Goal: Task Accomplishment & Management: Manage account settings

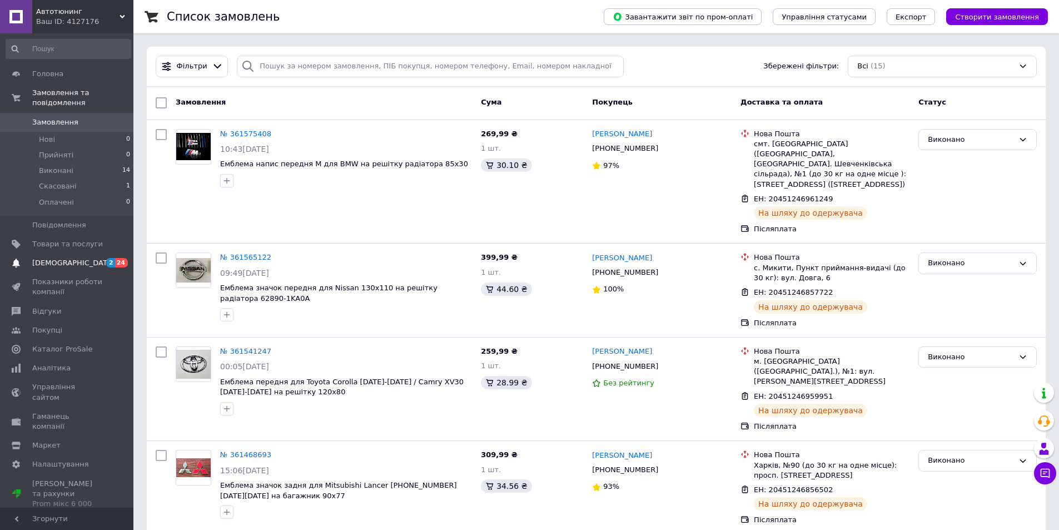
click at [39, 258] on span "[DEMOGRAPHIC_DATA]" at bounding box center [73, 263] width 82 height 10
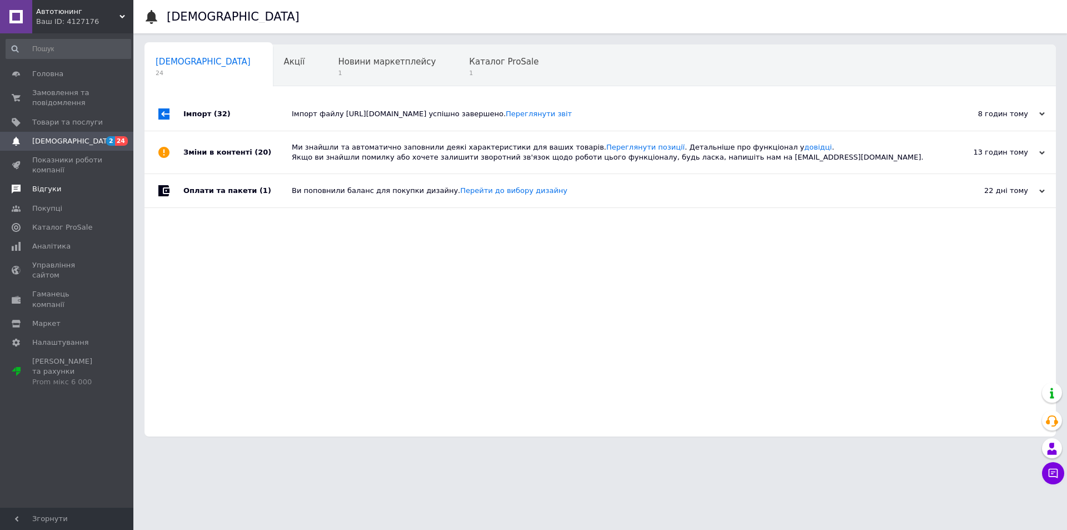
click at [48, 195] on link "Відгуки" at bounding box center [68, 189] width 137 height 19
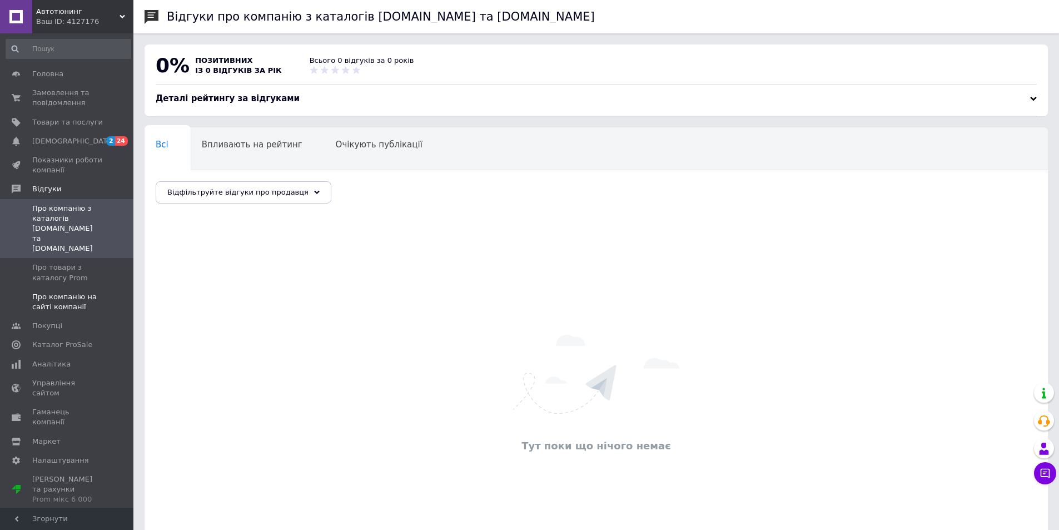
click at [74, 292] on span "Про компанію на сайті компанії" at bounding box center [67, 302] width 71 height 20
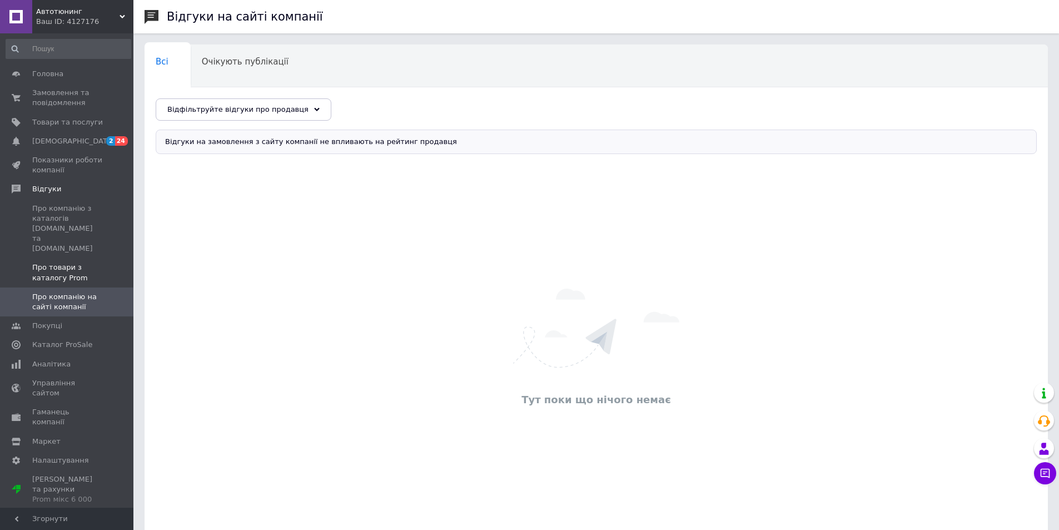
click at [59, 262] on span "Про товари з каталогу Prom" at bounding box center [67, 272] width 71 height 20
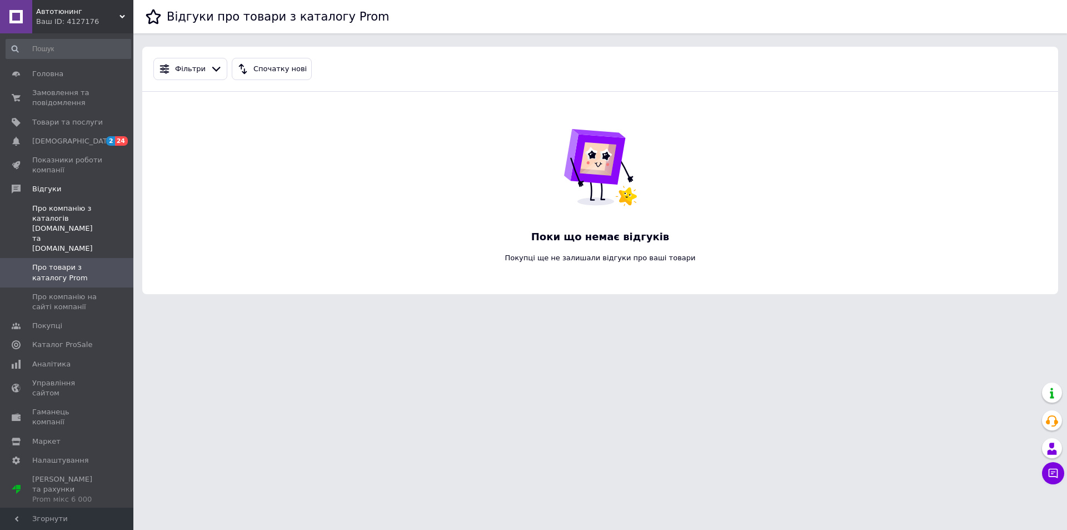
click at [46, 227] on span "Про компанію з каталогів Prom.ua та Bigl.ua" at bounding box center [67, 228] width 71 height 51
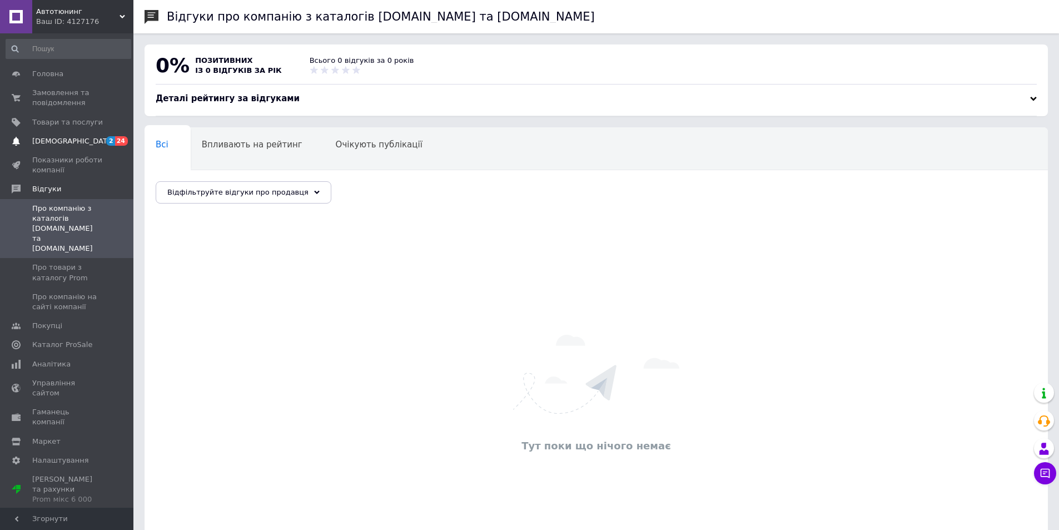
click at [49, 143] on span "[DEMOGRAPHIC_DATA]" at bounding box center [73, 141] width 82 height 10
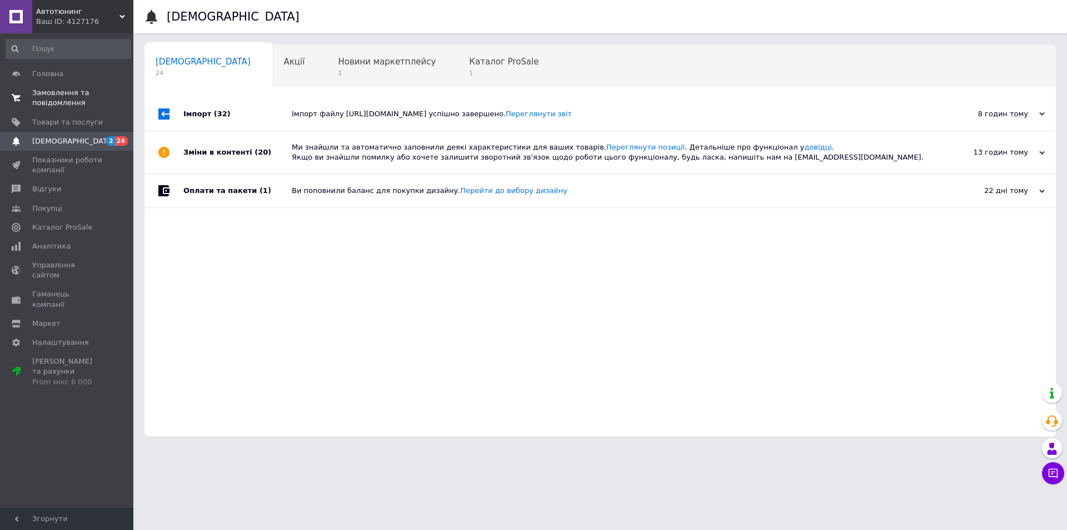
click at [48, 98] on span "Замовлення та повідомлення" at bounding box center [67, 98] width 71 height 20
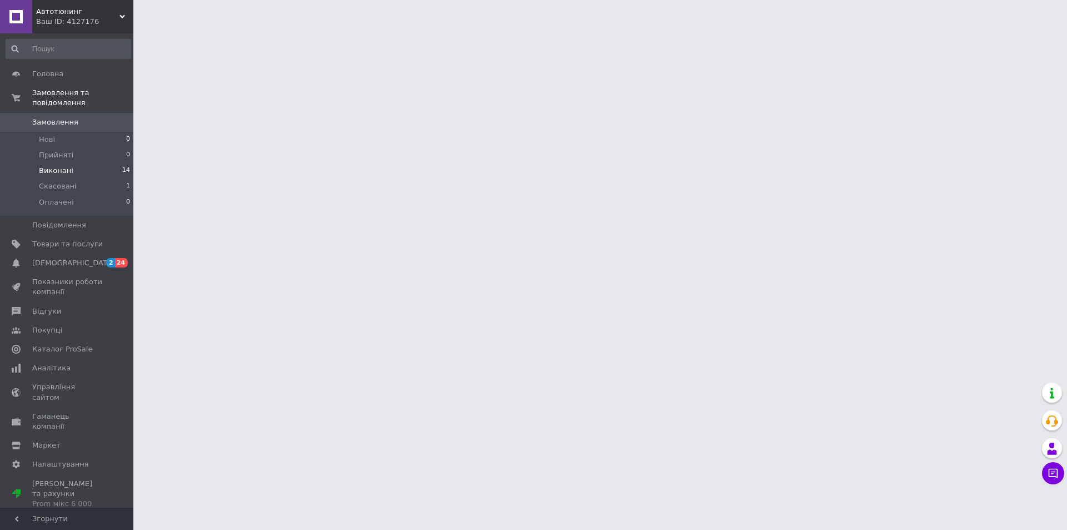
click at [54, 166] on span "Виконані" at bounding box center [56, 171] width 34 height 10
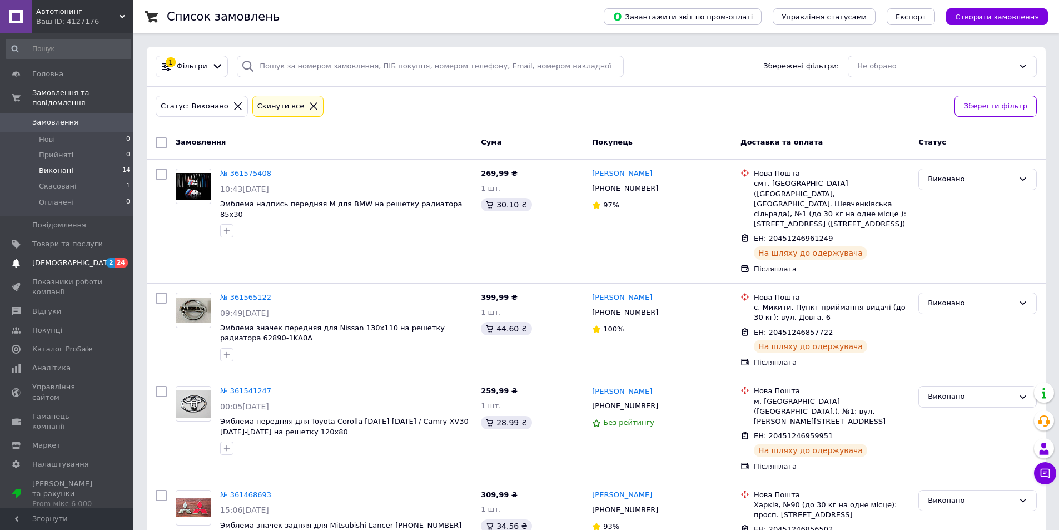
click at [53, 258] on span "[DEMOGRAPHIC_DATA]" at bounding box center [73, 263] width 82 height 10
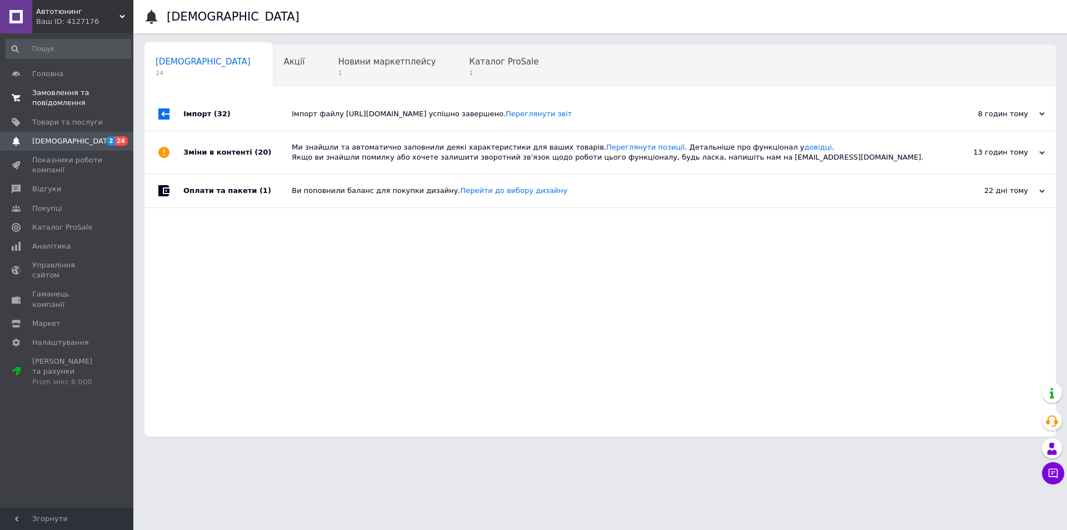
click at [66, 90] on span "Замовлення та повідомлення" at bounding box center [67, 98] width 71 height 20
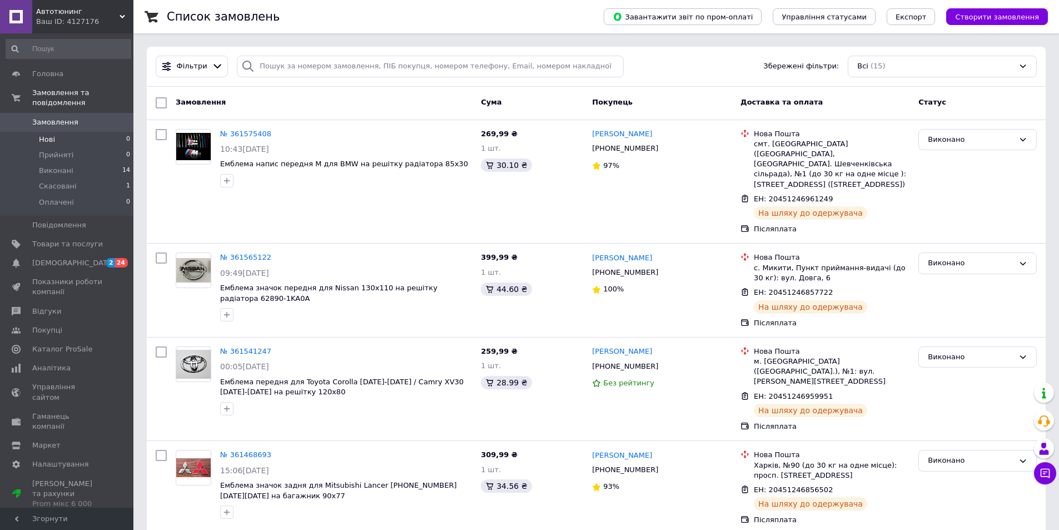
click at [49, 135] on span "Нові" at bounding box center [47, 140] width 16 height 10
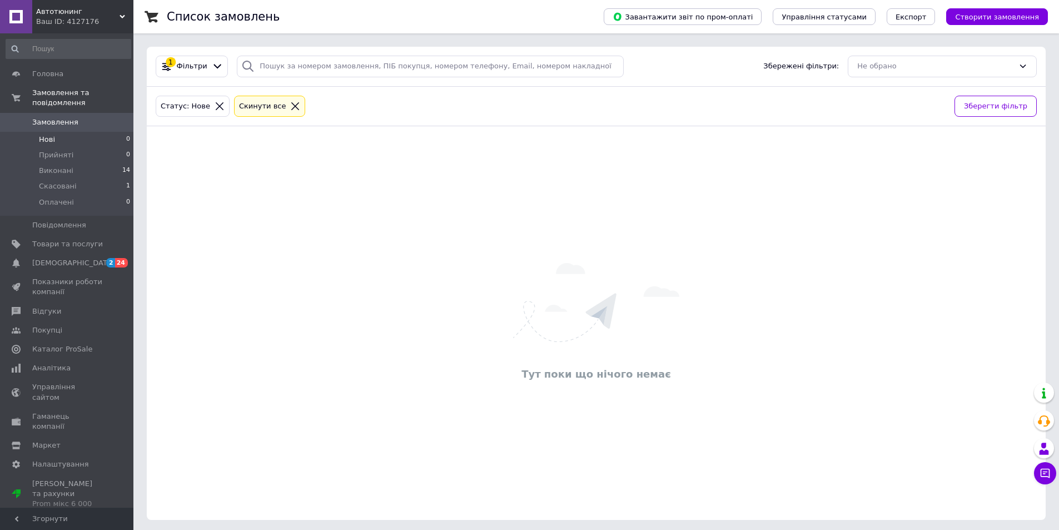
click at [74, 12] on span "Автотюнинг" at bounding box center [77, 12] width 83 height 10
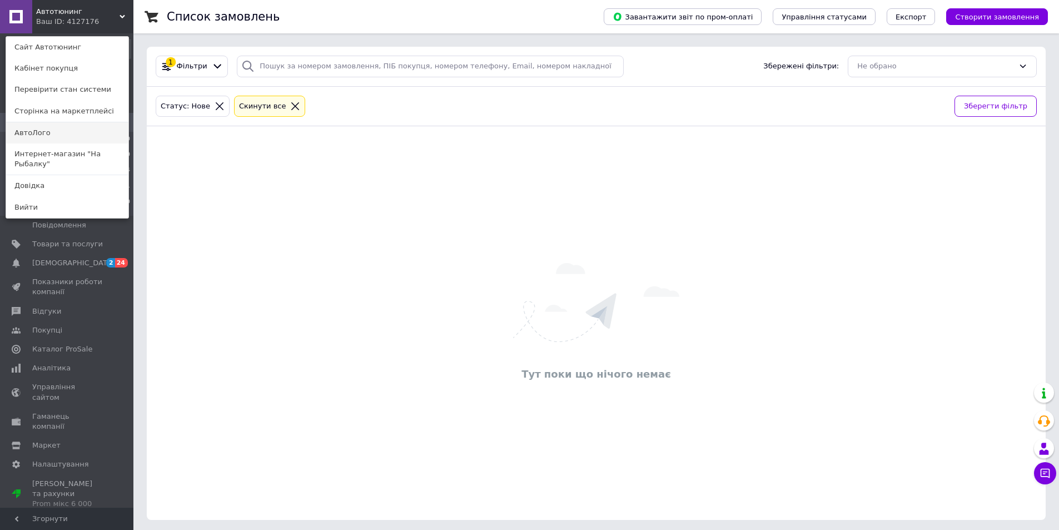
click at [55, 133] on link "АвтоЛого" at bounding box center [67, 132] width 122 height 21
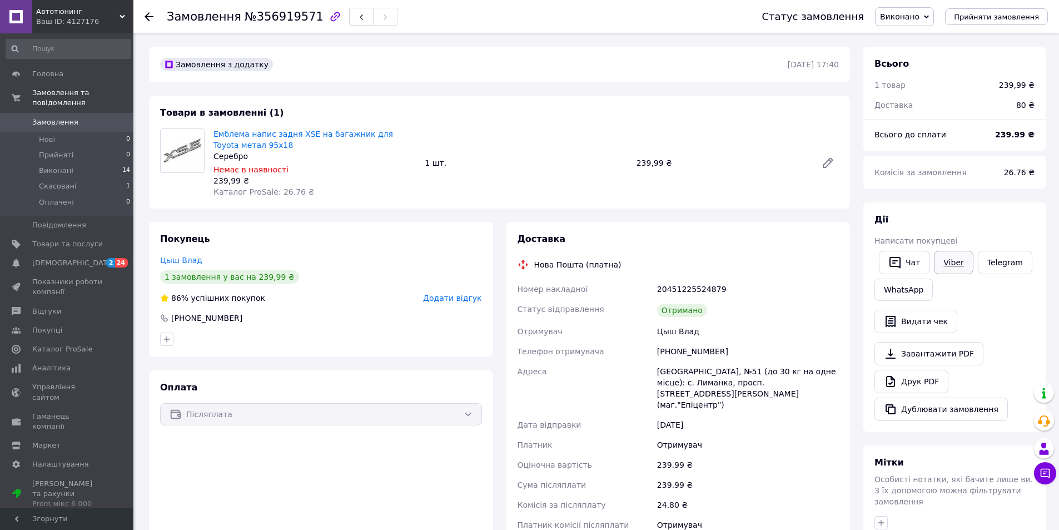
click at [939, 268] on link "Viber" at bounding box center [953, 262] width 39 height 23
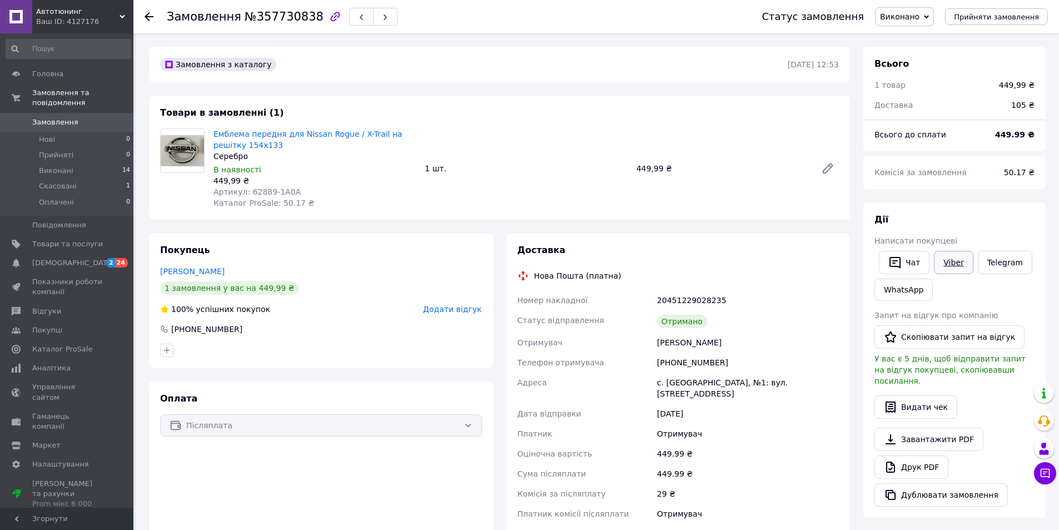
click at [962, 256] on link "Viber" at bounding box center [953, 262] width 39 height 23
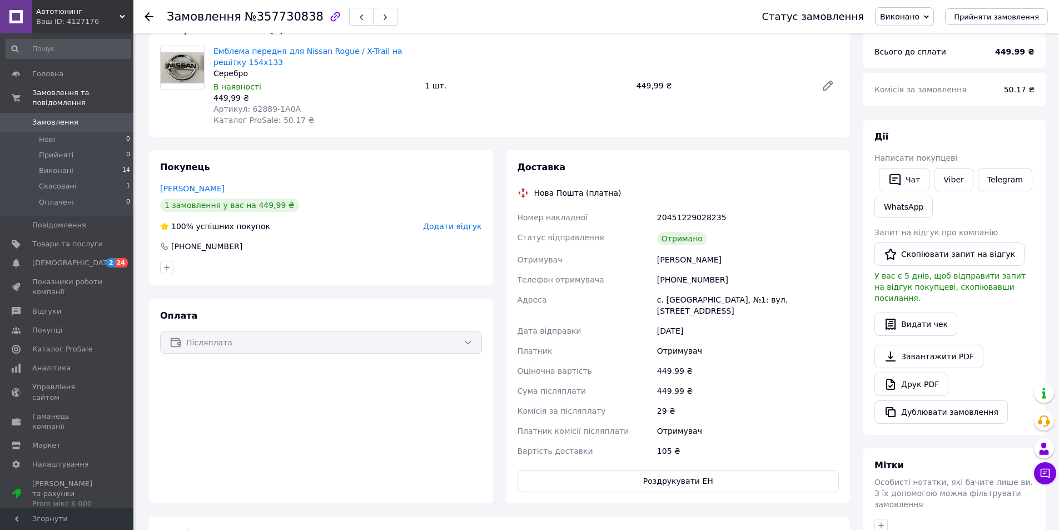
scroll to position [86, 0]
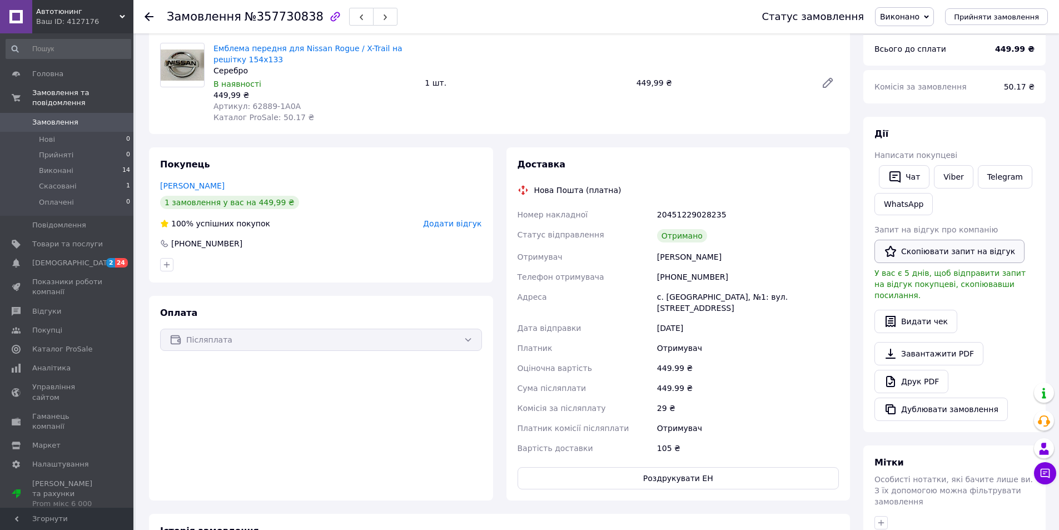
click at [946, 256] on button "Скопіювати запит на відгук" at bounding box center [949, 251] width 150 height 23
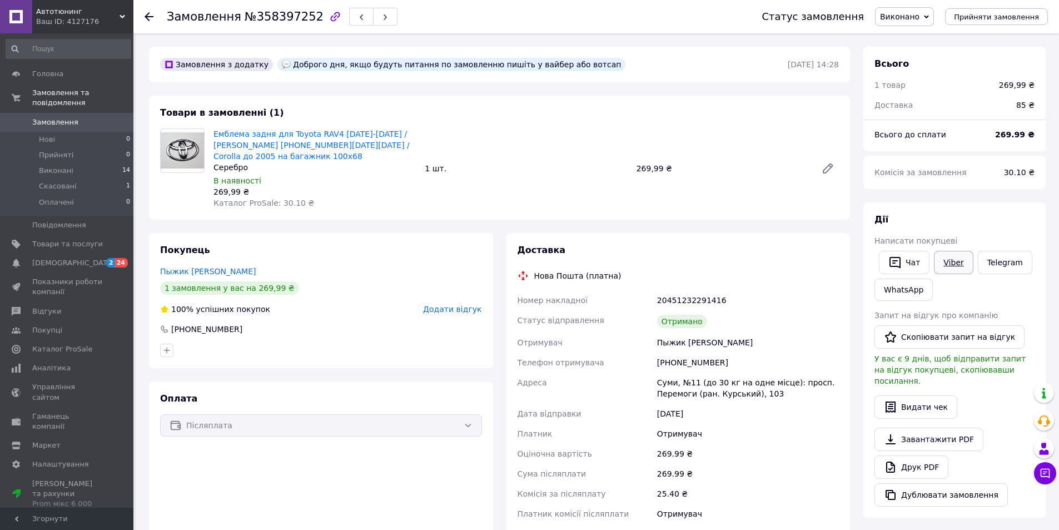
click at [954, 262] on link "Viber" at bounding box center [953, 262] width 39 height 23
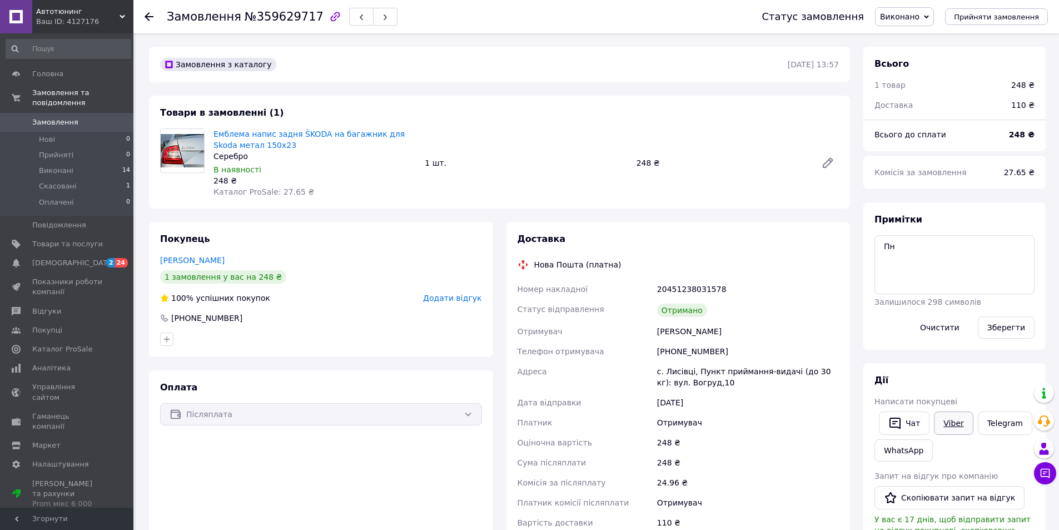
click at [941, 423] on link "Viber" at bounding box center [953, 422] width 39 height 23
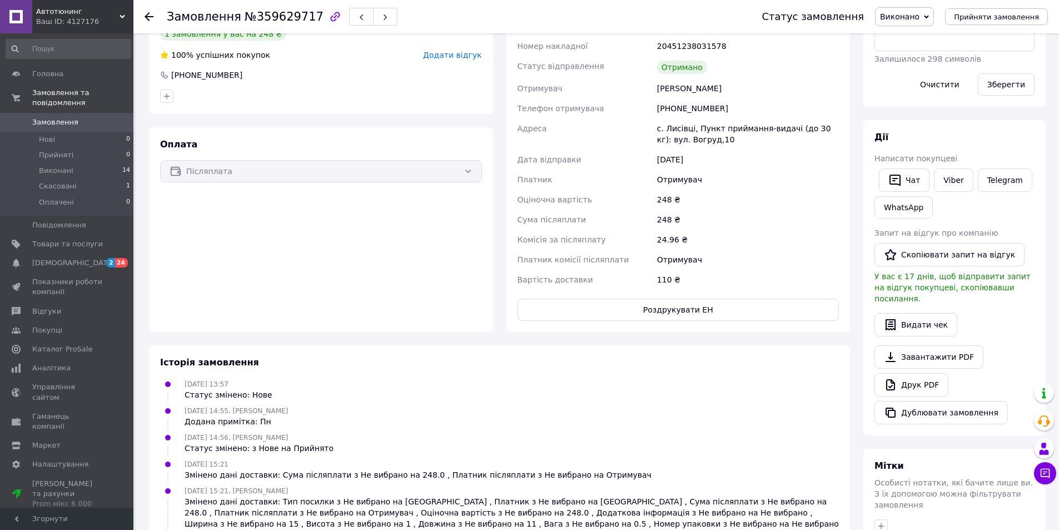
scroll to position [236, 0]
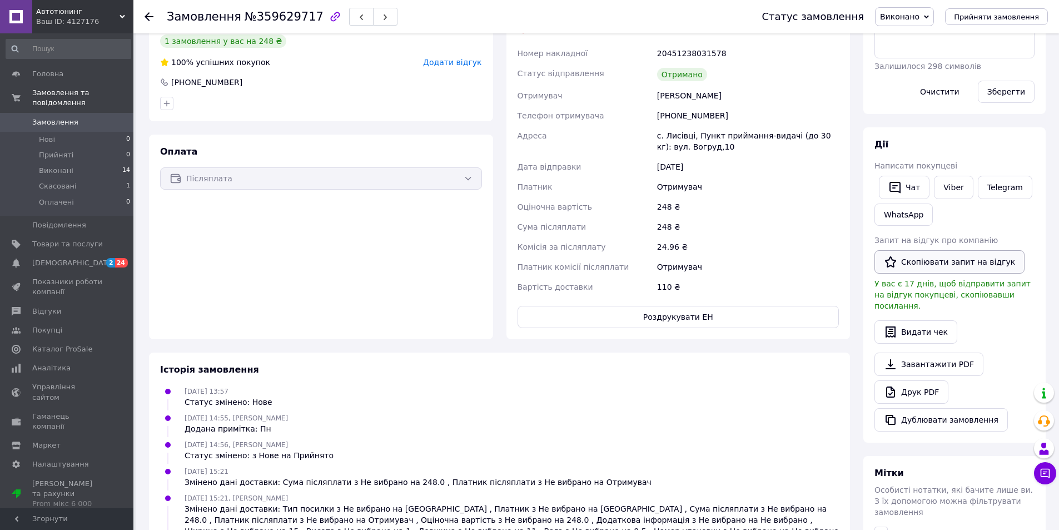
click at [941, 252] on button "Скопіювати запит на відгук" at bounding box center [949, 261] width 150 height 23
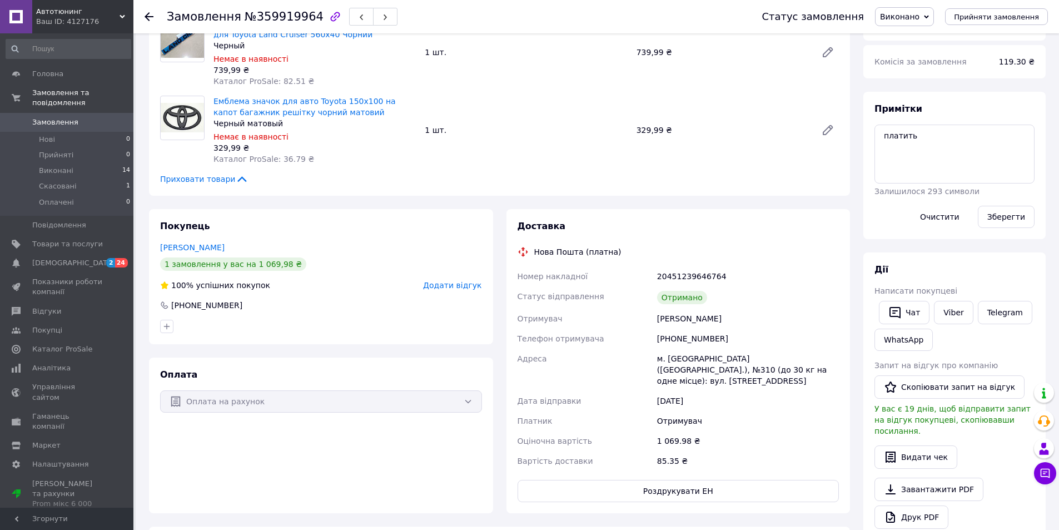
scroll to position [111, 0]
click at [947, 315] on link "Viber" at bounding box center [953, 311] width 39 height 23
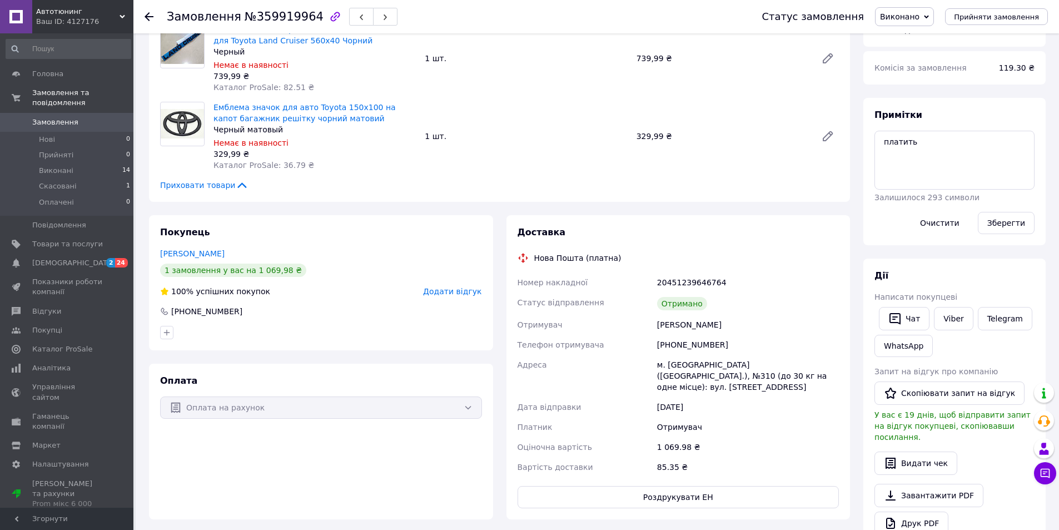
scroll to position [88, 0]
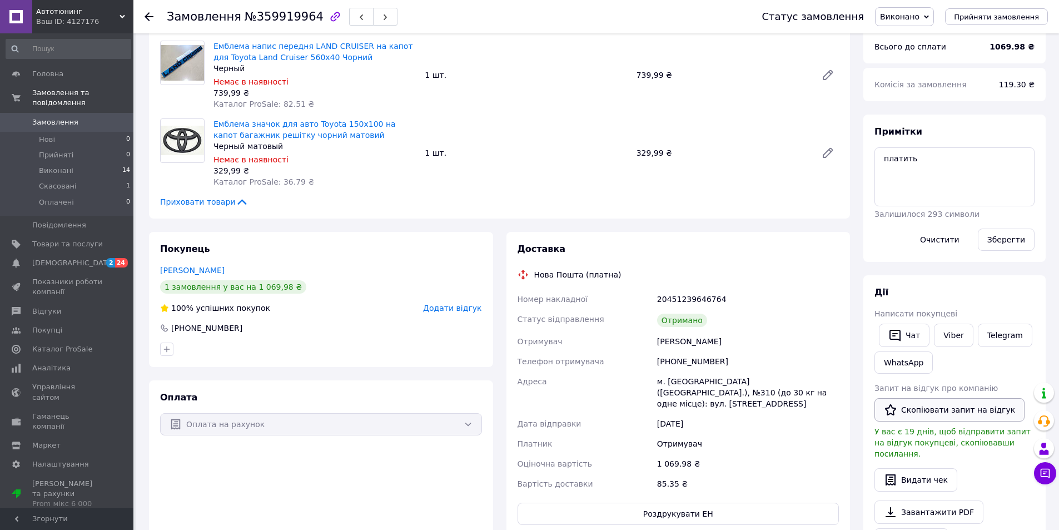
click at [943, 404] on button "Скопіювати запит на відгук" at bounding box center [949, 409] width 150 height 23
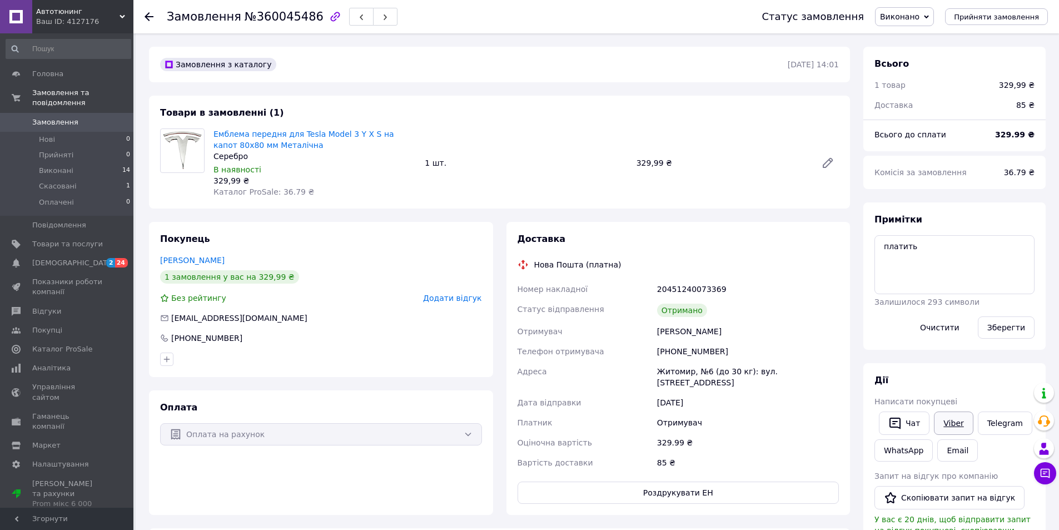
click at [944, 431] on link "Viber" at bounding box center [953, 422] width 39 height 23
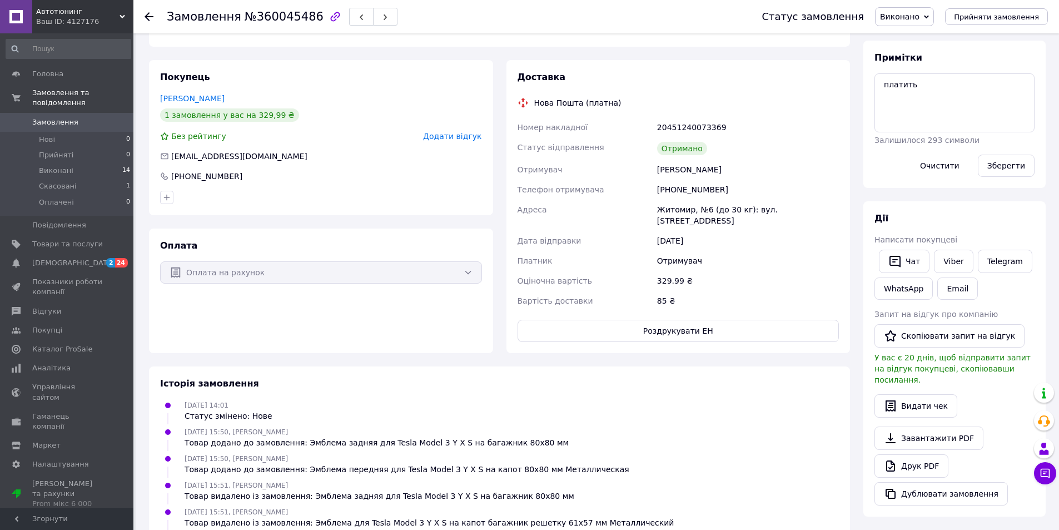
scroll to position [167, 0]
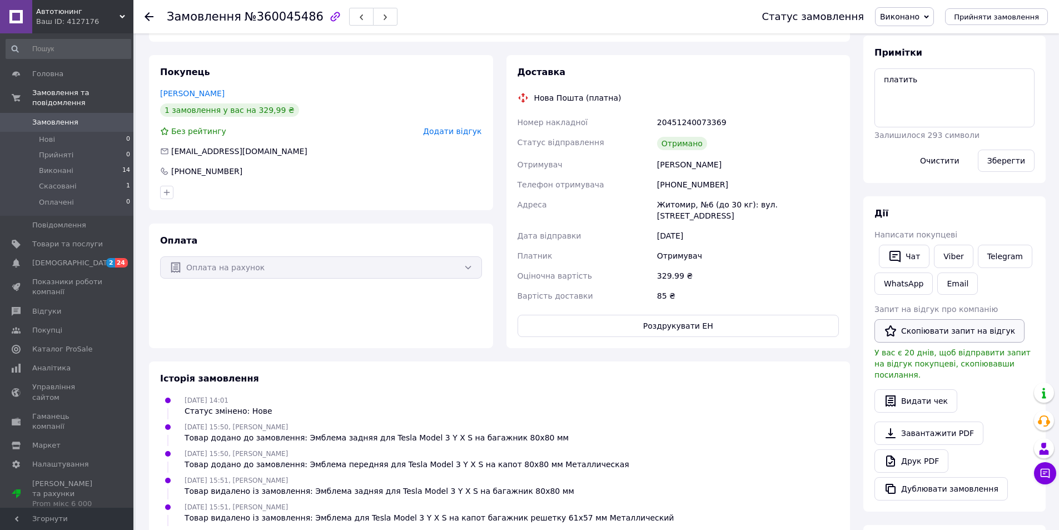
click at [933, 334] on button "Скопіювати запит на відгук" at bounding box center [949, 330] width 150 height 23
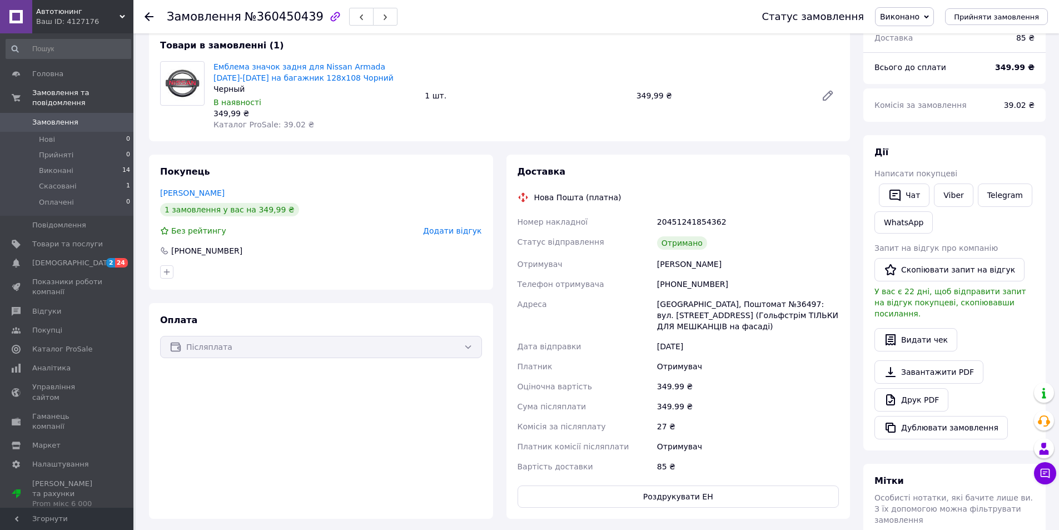
scroll to position [91, 0]
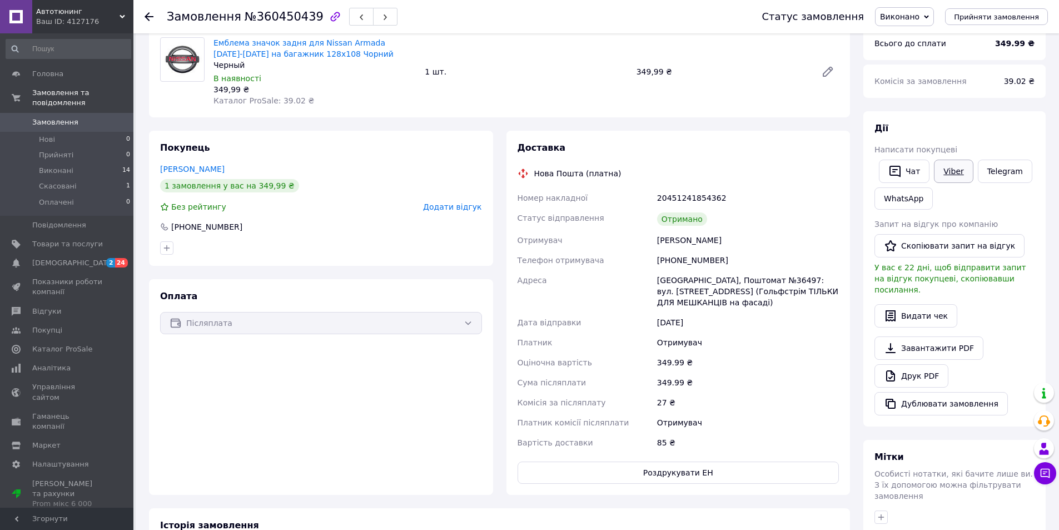
click at [957, 173] on link "Viber" at bounding box center [953, 171] width 39 height 23
click at [946, 171] on link "Viber" at bounding box center [953, 171] width 39 height 23
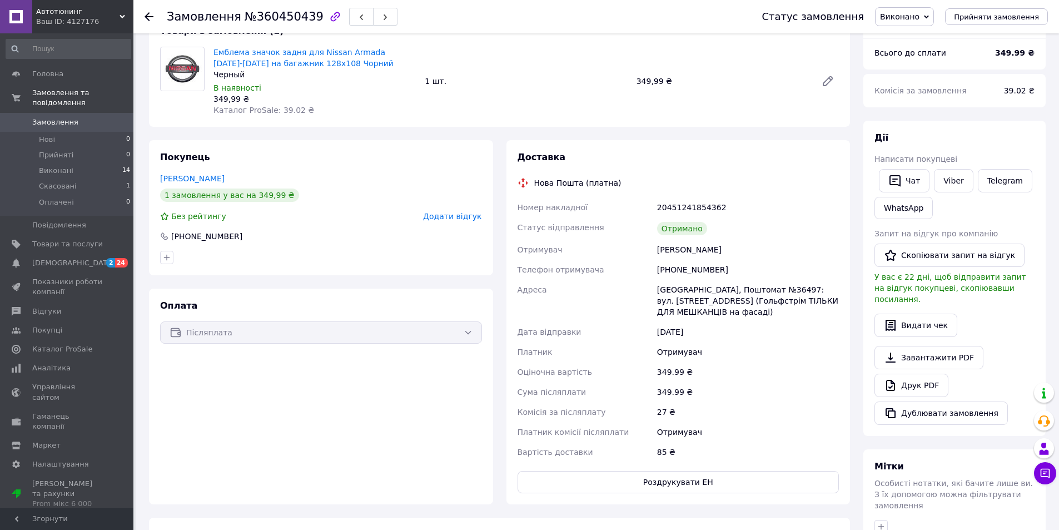
scroll to position [91, 0]
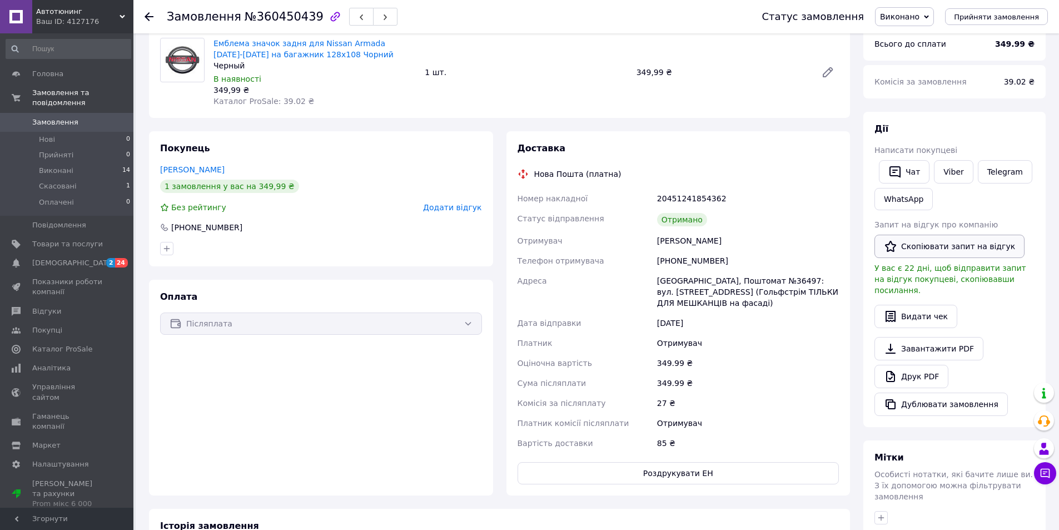
click at [939, 251] on button "Скопіювати запит на відгук" at bounding box center [949, 246] width 150 height 23
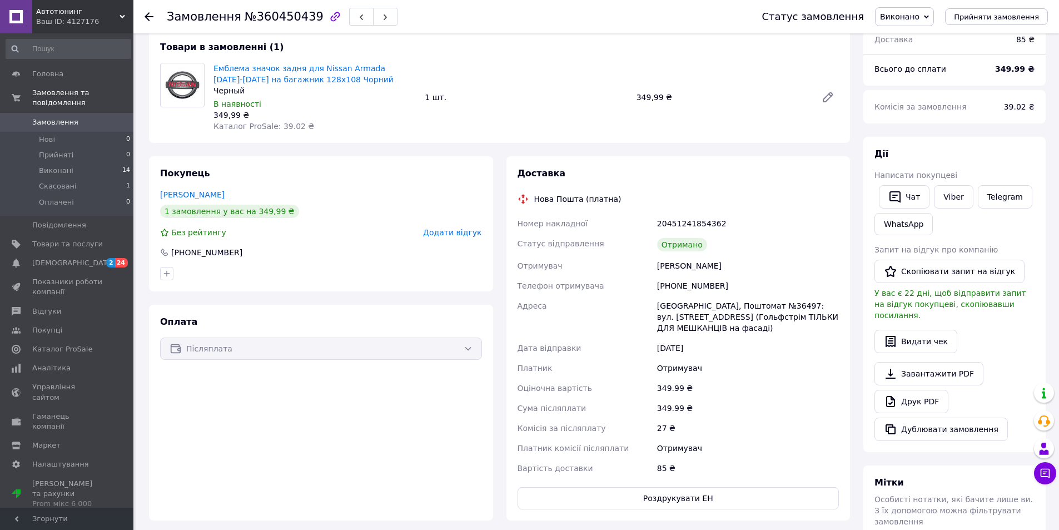
scroll to position [0, 0]
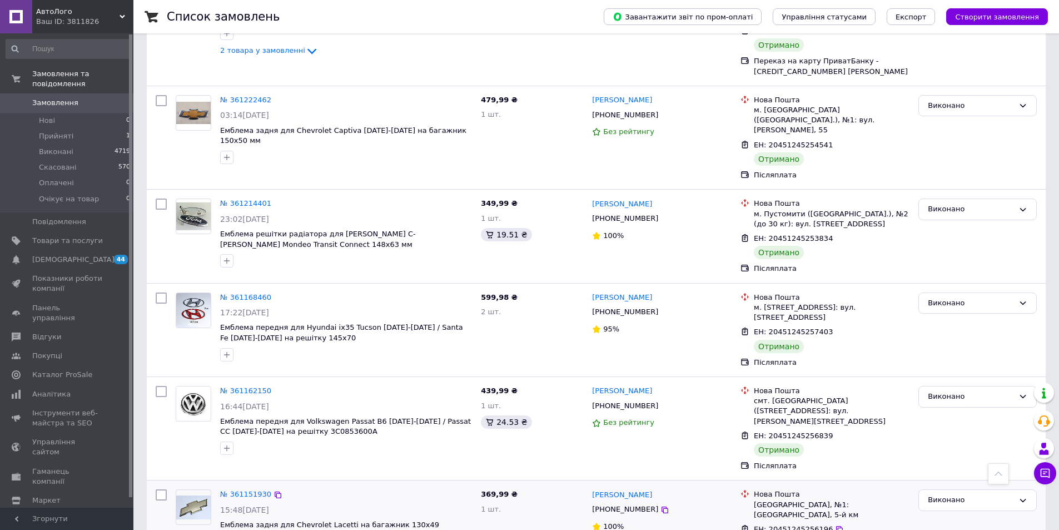
scroll to position [3113, 0]
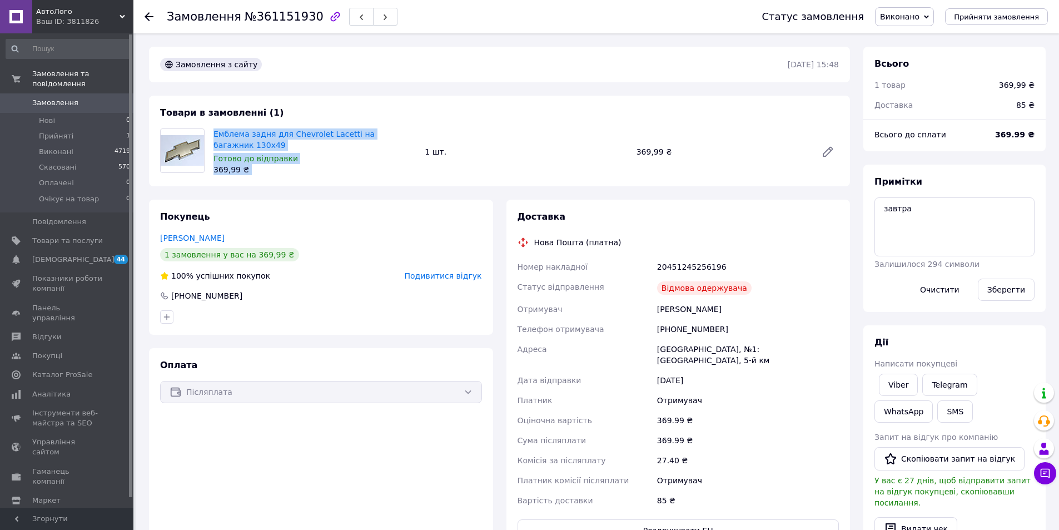
drag, startPoint x: 211, startPoint y: 132, endPoint x: 424, endPoint y: 136, distance: 212.4
click at [424, 136] on div "Емблема задня для Chevrolet Lacetti на багажник 130х49 Готово до відправки 369,…" at bounding box center [526, 151] width 634 height 51
click at [393, 164] on div "369,99 ₴" at bounding box center [314, 169] width 202 height 11
drag, startPoint x: 207, startPoint y: 132, endPoint x: 360, endPoint y: 135, distance: 152.9
click at [357, 134] on div "Емблема задня для Chevrolet Lacetti на багажник 130х49 Готово до відправки 369,…" at bounding box center [500, 151] width 688 height 47
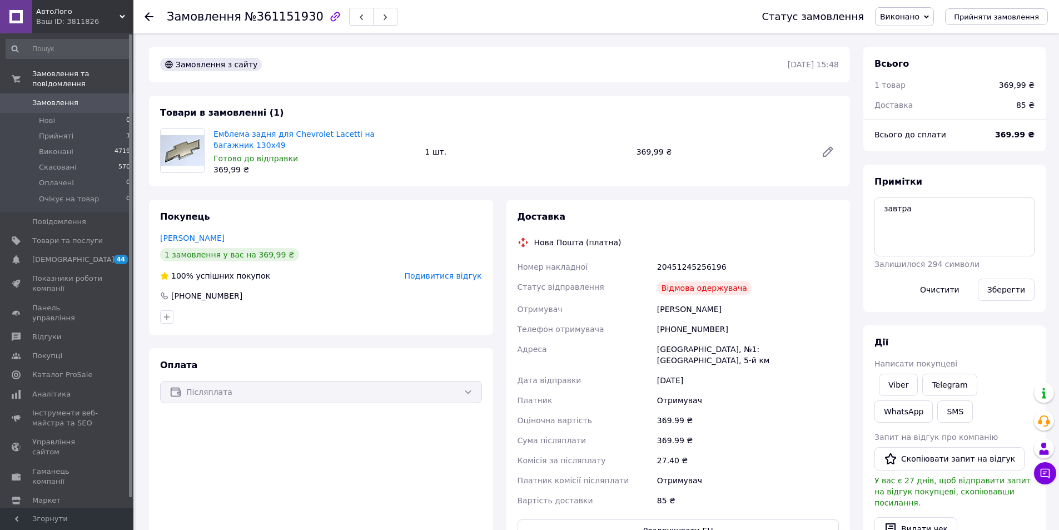
click at [396, 190] on div "Замовлення з сайту 09.09.2025 | 15:48 Товари в замовленні (1) Емблема задня для…" at bounding box center [499, 476] width 714 height 859
drag, startPoint x: 212, startPoint y: 131, endPoint x: 417, endPoint y: 133, distance: 205.1
click at [417, 133] on div "Емблема задня для Chevrolet Lacetti на багажник 130х49 Готово до відправки 369,…" at bounding box center [314, 151] width 211 height 51
copy link "Емблема задня для Chevrolet Lacetti на багажник 130х49"
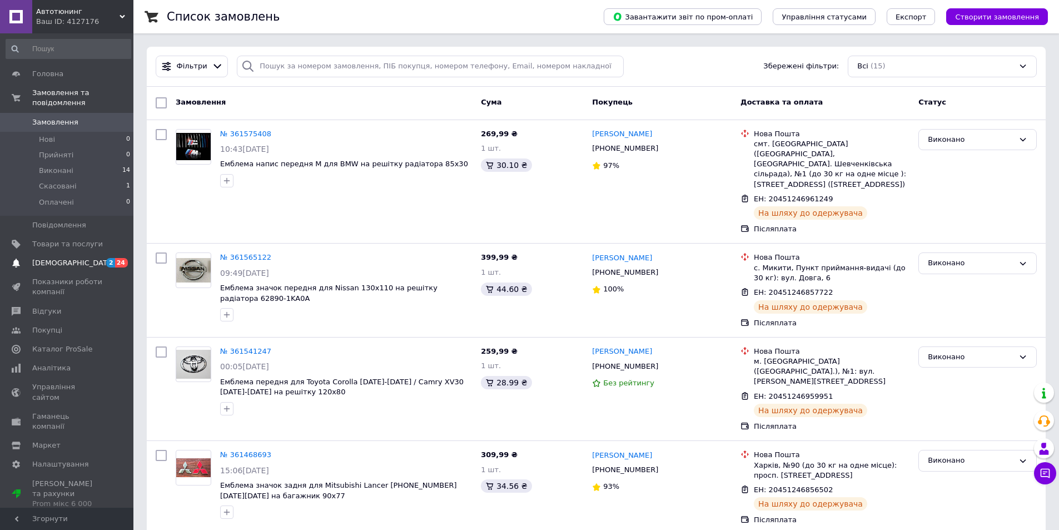
click at [79, 258] on span "[DEMOGRAPHIC_DATA]" at bounding box center [67, 263] width 71 height 10
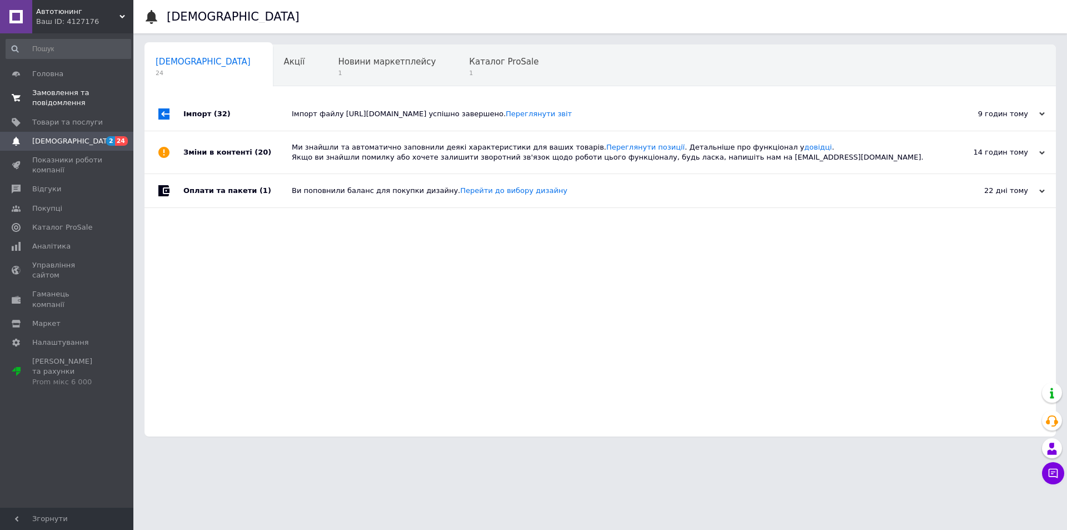
click at [51, 95] on span "Замовлення та повідомлення" at bounding box center [67, 98] width 71 height 20
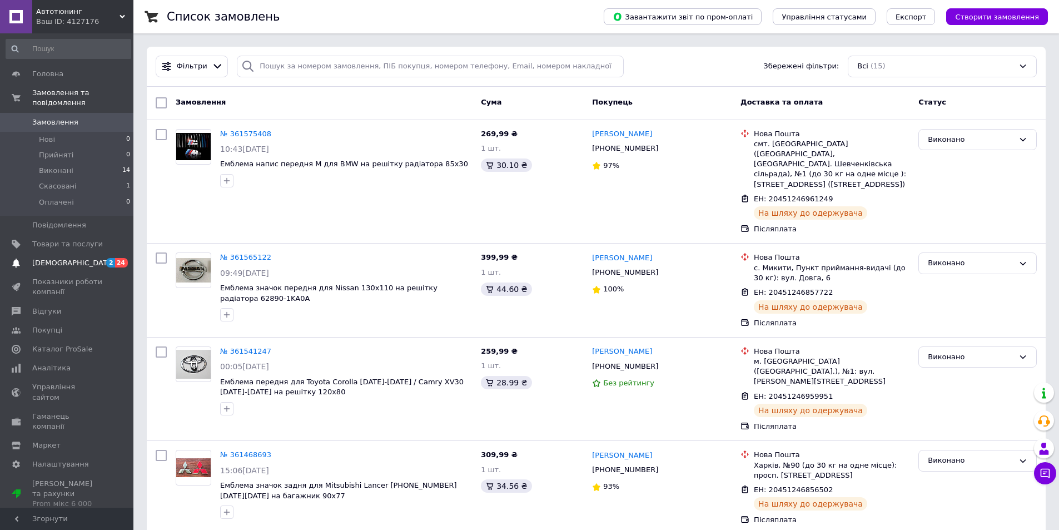
click at [79, 258] on span "[DEMOGRAPHIC_DATA]" at bounding box center [67, 263] width 71 height 10
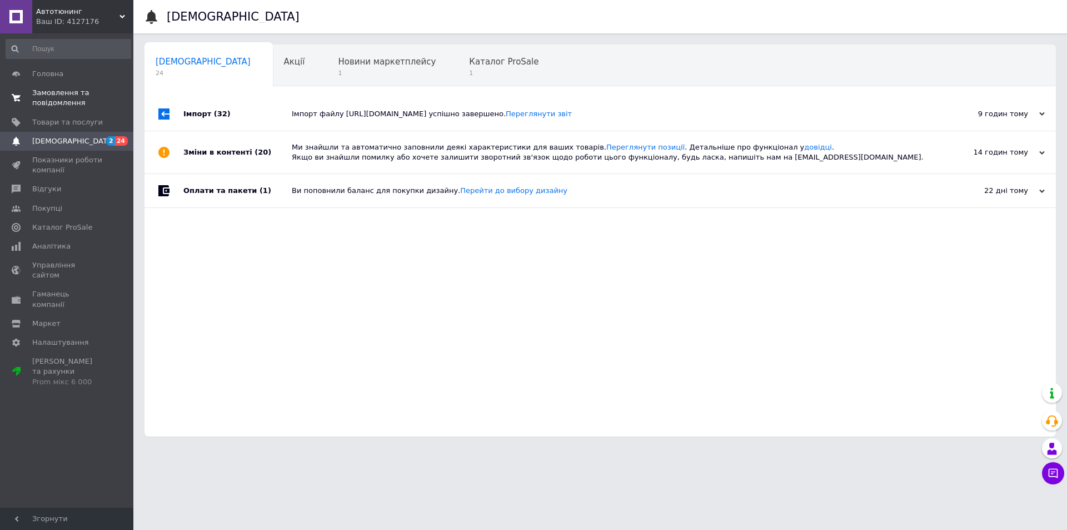
click at [53, 91] on span "Замовлення та повідомлення" at bounding box center [67, 98] width 71 height 20
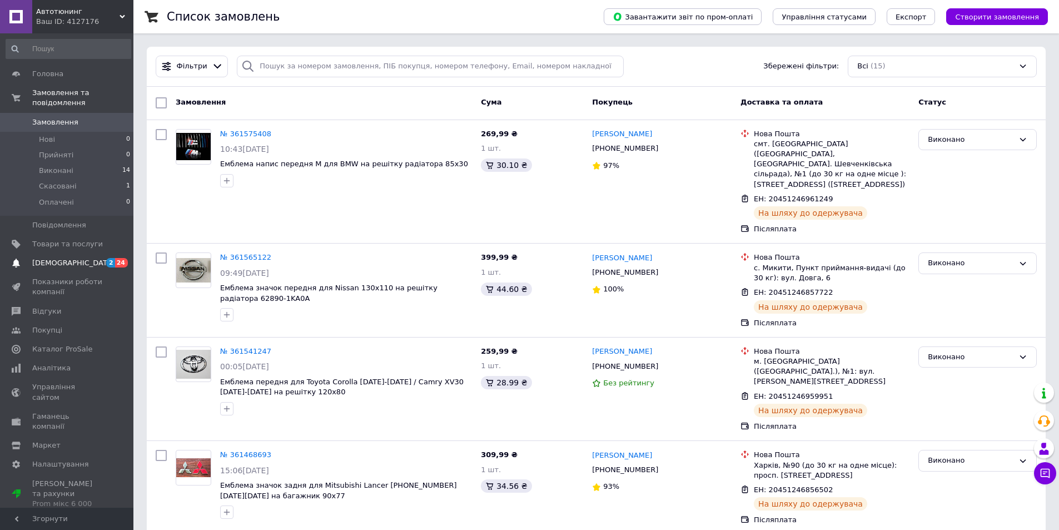
click at [76, 258] on span "[DEMOGRAPHIC_DATA]" at bounding box center [67, 263] width 71 height 10
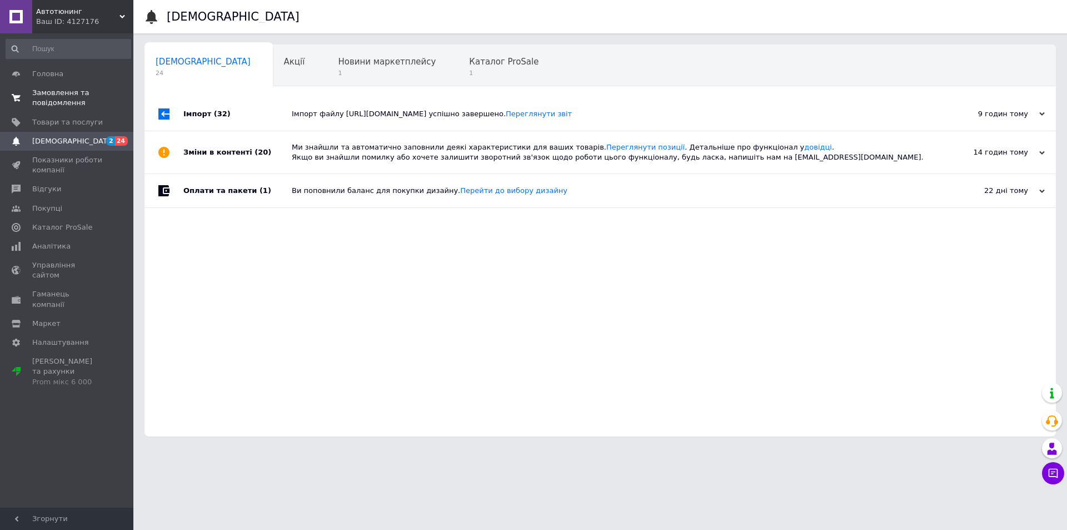
click at [61, 101] on span "Замовлення та повідомлення" at bounding box center [67, 98] width 71 height 20
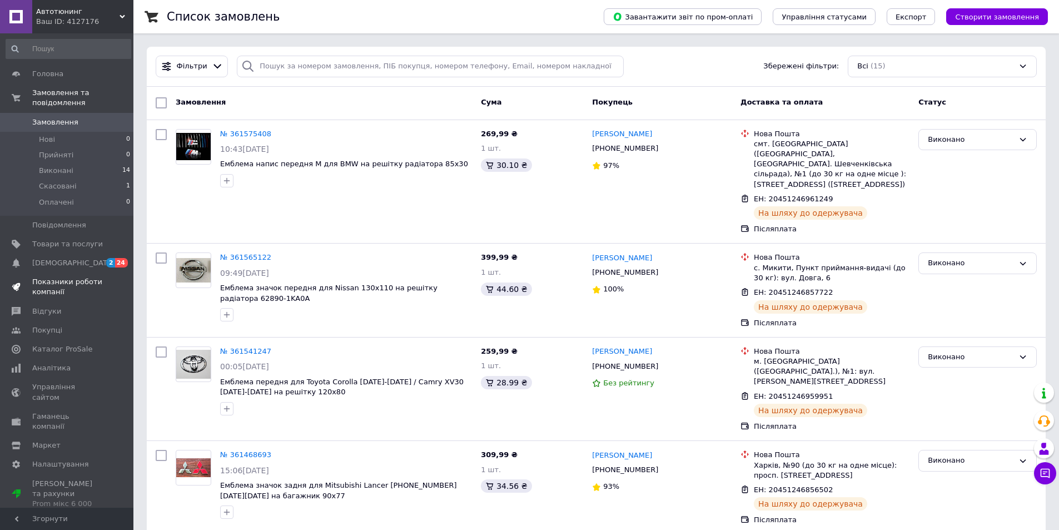
click at [86, 277] on span "Показники роботи компанії" at bounding box center [67, 287] width 71 height 20
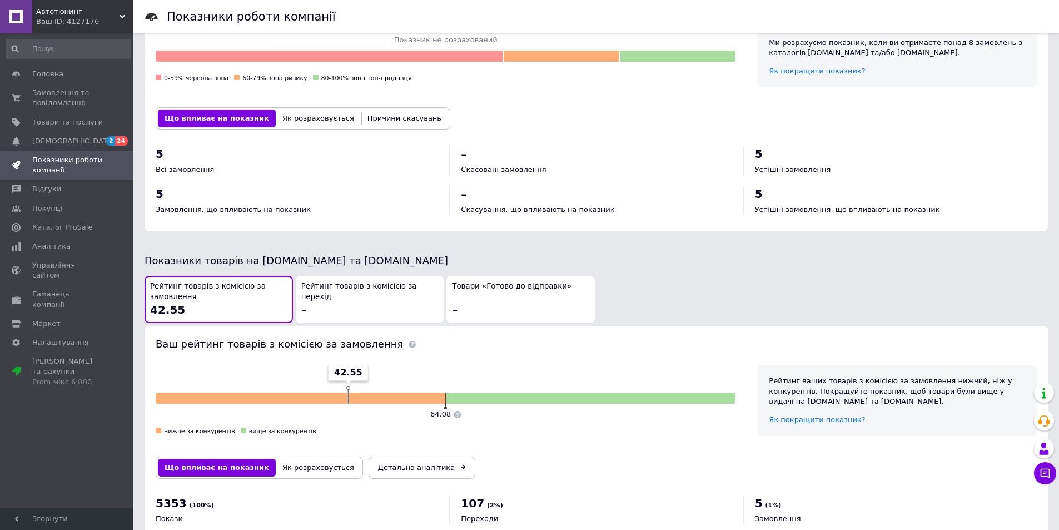
scroll to position [168, 0]
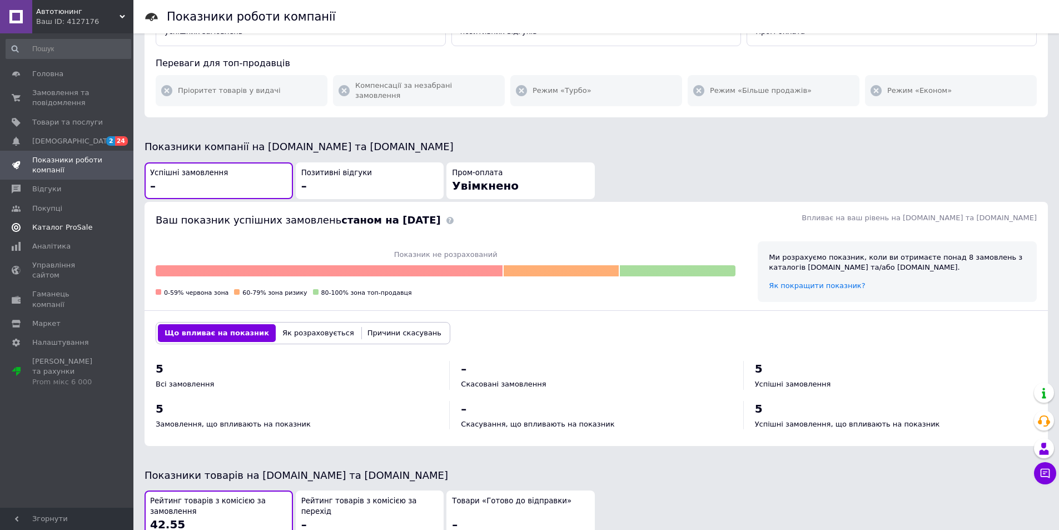
click at [53, 227] on span "Каталог ProSale" at bounding box center [62, 227] width 60 height 10
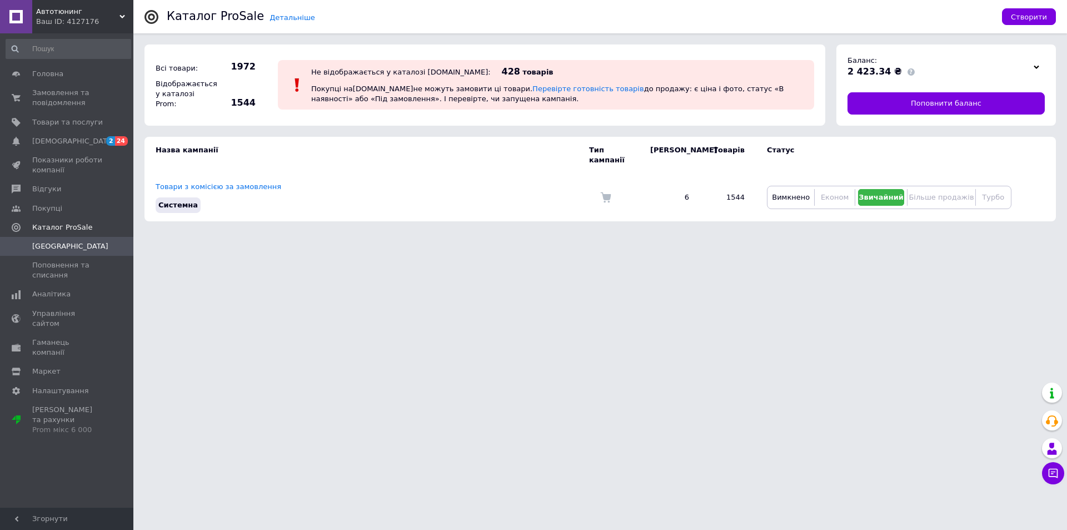
click at [61, 21] on div "Ваш ID: 4127176" at bounding box center [84, 22] width 97 height 10
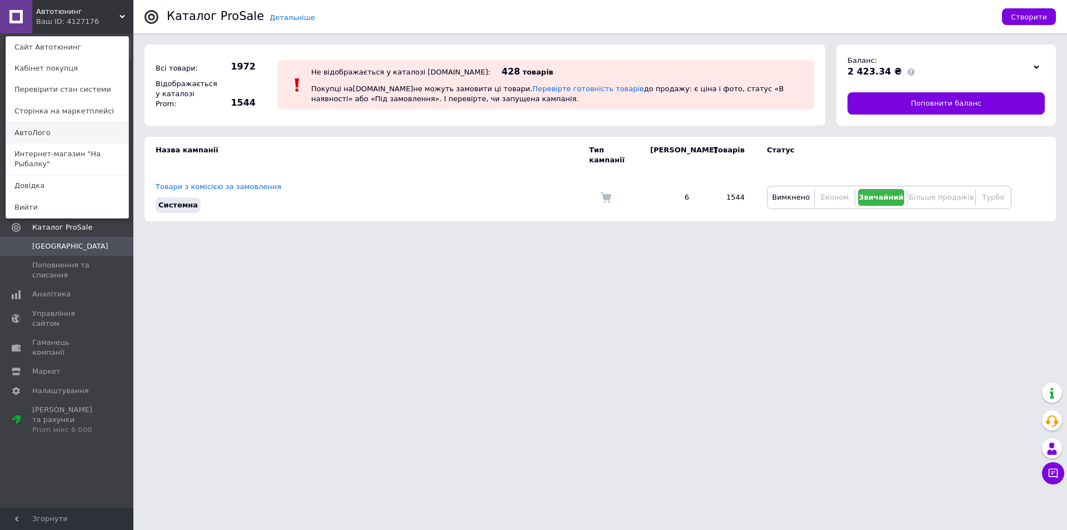
click at [53, 132] on link "АвтоЛого" at bounding box center [67, 132] width 122 height 21
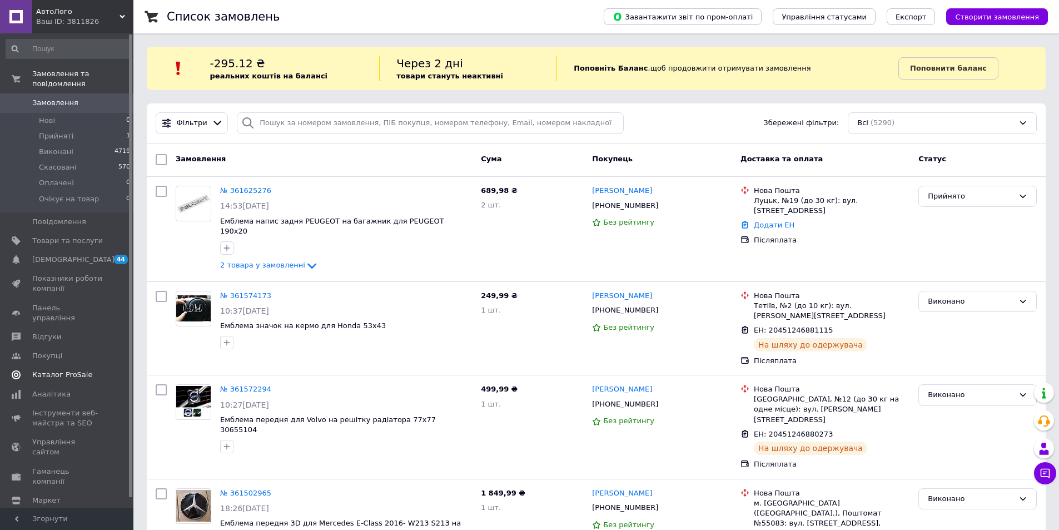
click at [57, 365] on link "Каталог ProSale" at bounding box center [68, 374] width 137 height 19
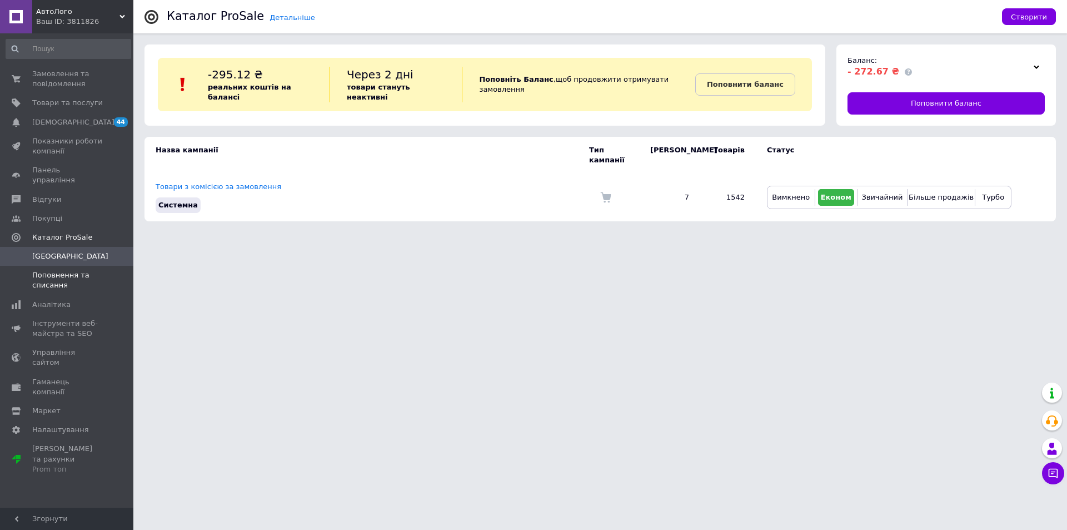
click at [37, 266] on link "Поповнення та списання" at bounding box center [68, 280] width 137 height 29
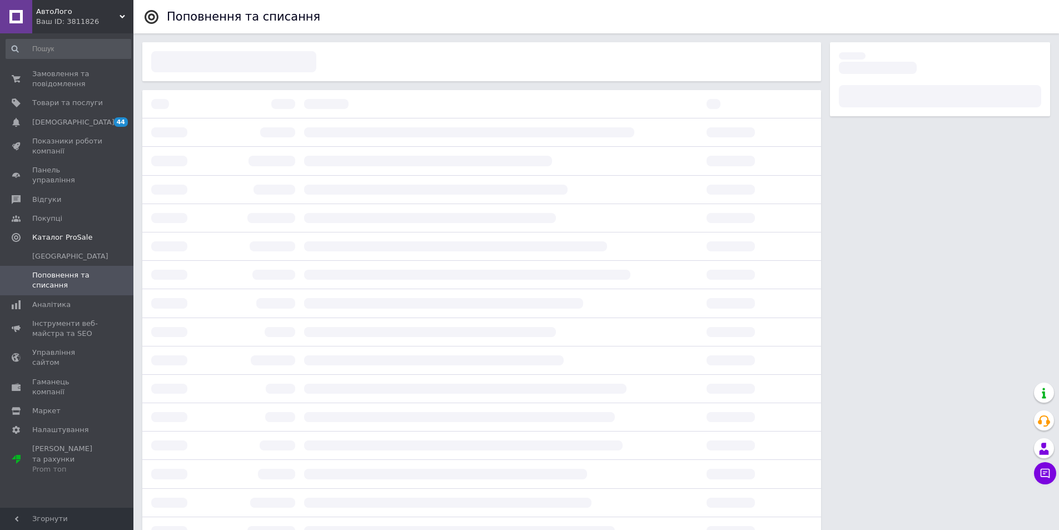
click at [64, 64] on div "Замовлення та повідомлення 0 0 Товари та послуги Сповіщення 44 0 Показники робо…" at bounding box center [68, 272] width 137 height 478
click at [64, 79] on span "Замовлення та повідомлення" at bounding box center [67, 79] width 71 height 20
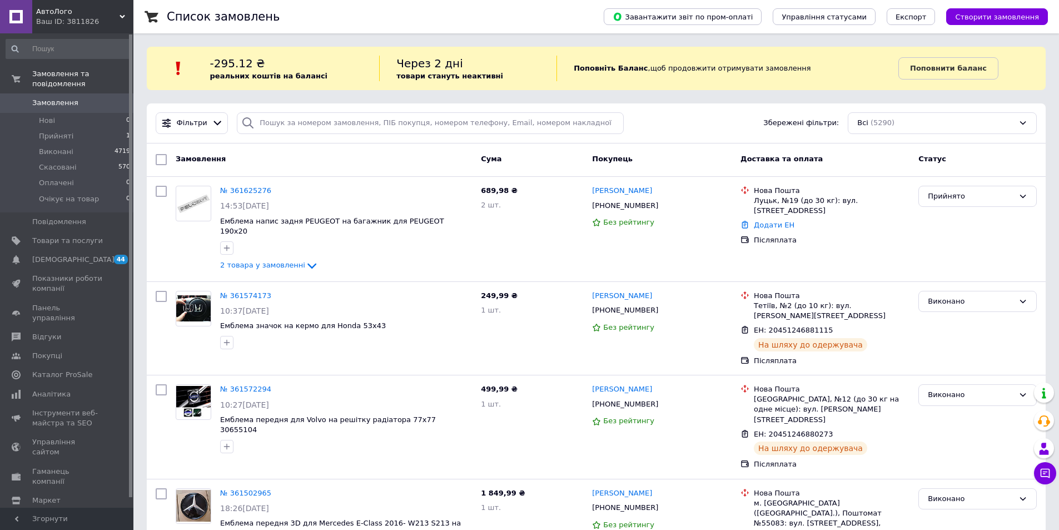
click at [67, 93] on link "Замовлення 0" at bounding box center [68, 102] width 137 height 19
click at [42, 131] on span "Прийняті" at bounding box center [56, 136] width 34 height 10
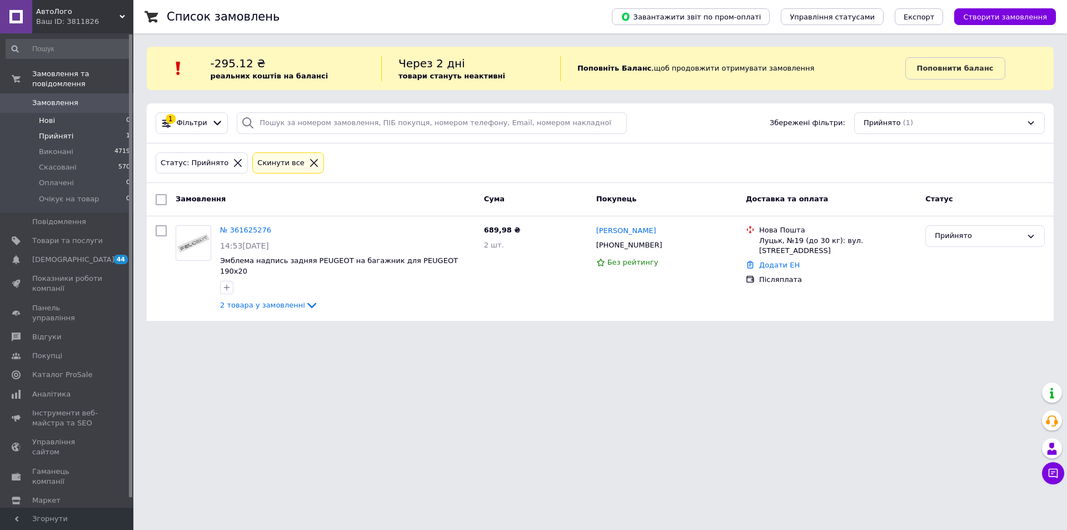
click at [47, 116] on span "Нові" at bounding box center [47, 121] width 16 height 10
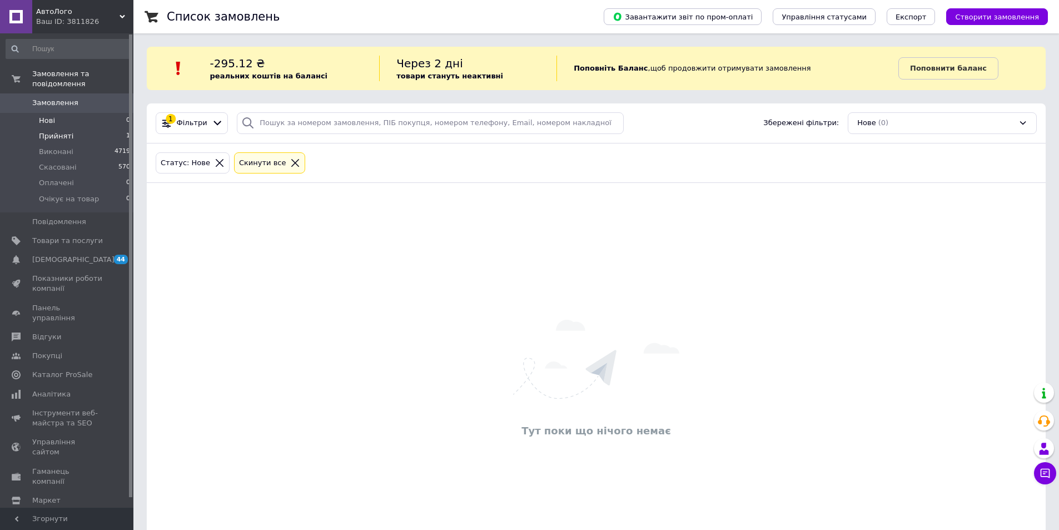
click at [53, 131] on span "Прийняті" at bounding box center [56, 136] width 34 height 10
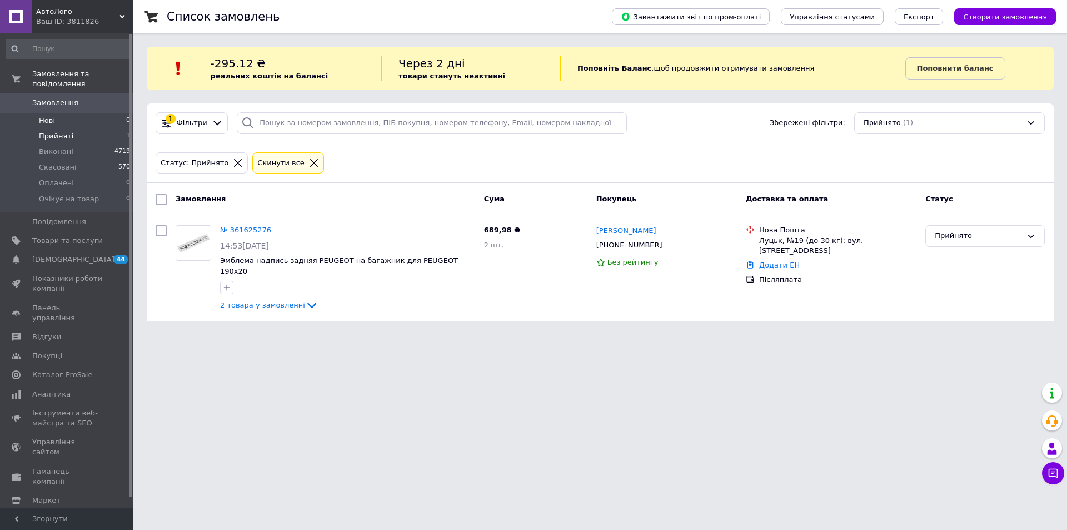
click at [53, 116] on span "Нові" at bounding box center [47, 121] width 16 height 10
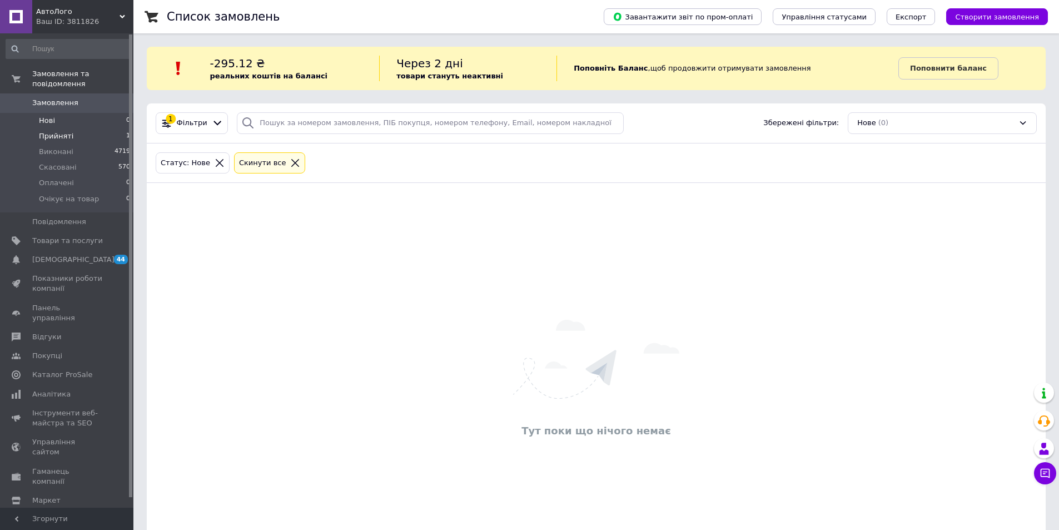
click at [64, 128] on li "Прийняті 1" at bounding box center [68, 136] width 137 height 16
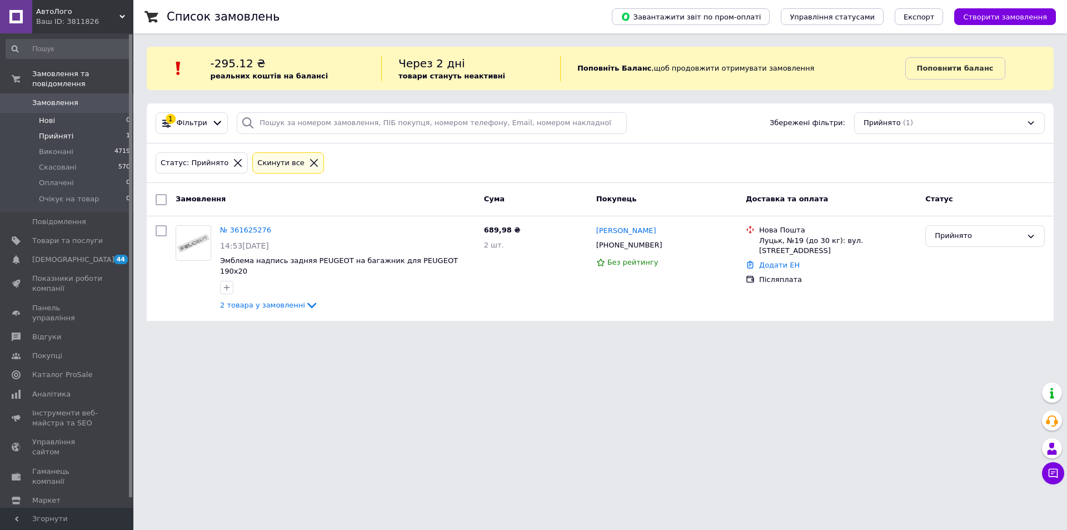
click at [59, 113] on li "Нові 0" at bounding box center [68, 121] width 137 height 16
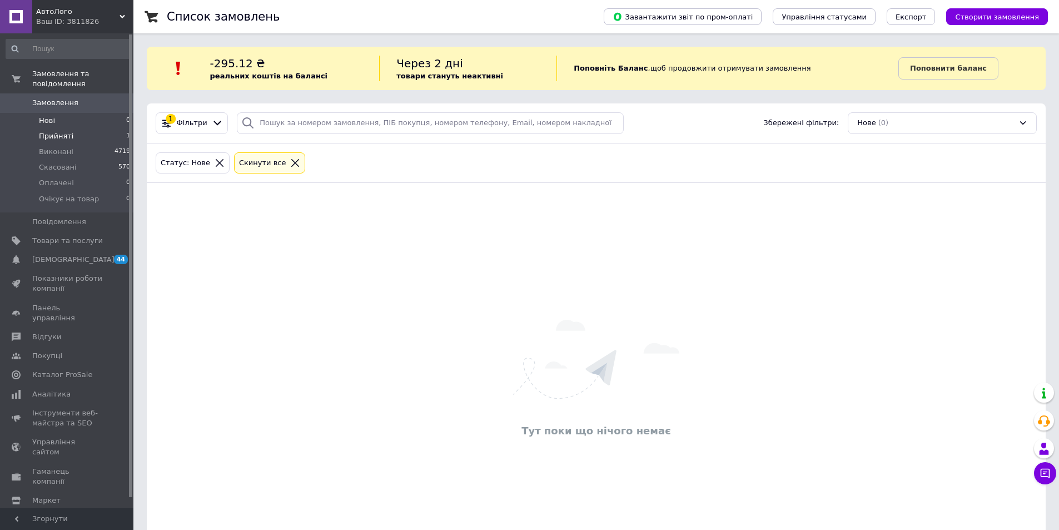
click at [84, 130] on li "Прийняті 1" at bounding box center [68, 136] width 137 height 16
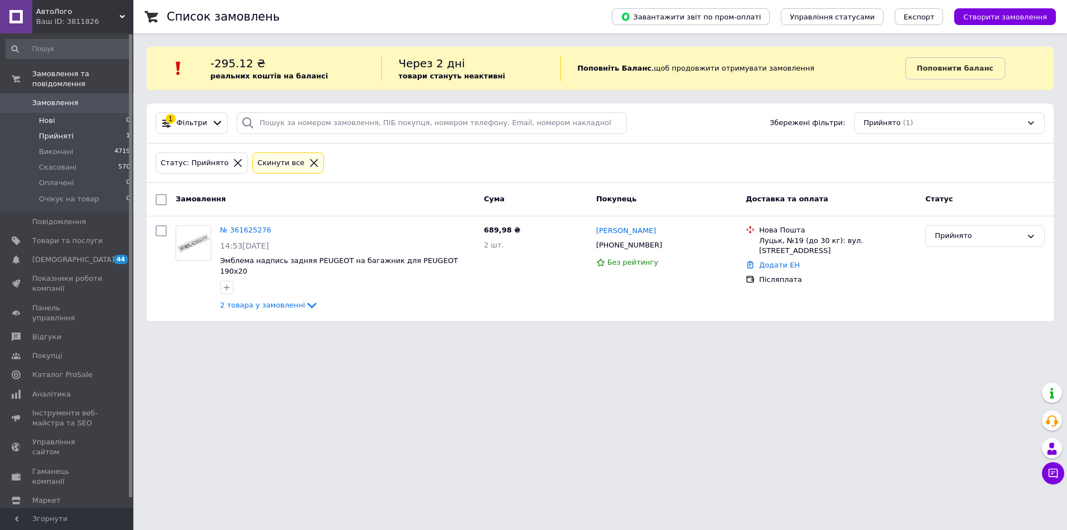
click at [67, 113] on li "Нові 0" at bounding box center [68, 121] width 137 height 16
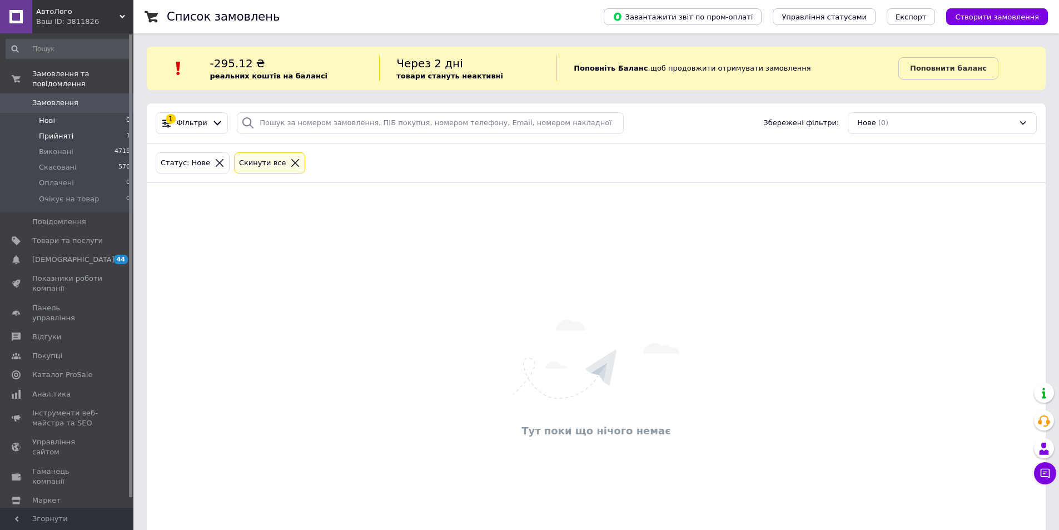
click at [59, 128] on li "Прийняті 1" at bounding box center [68, 136] width 137 height 16
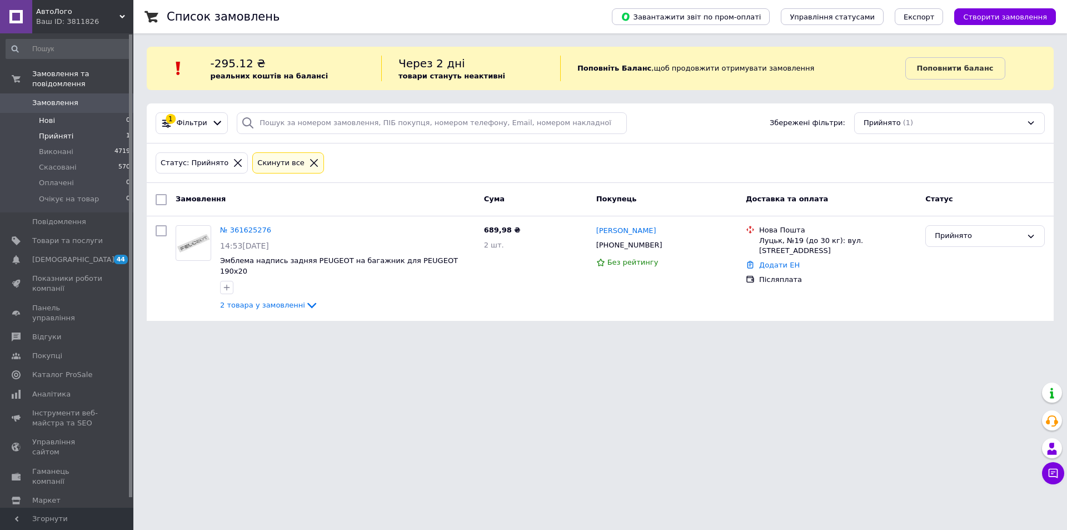
click at [52, 116] on span "Нові" at bounding box center [47, 121] width 16 height 10
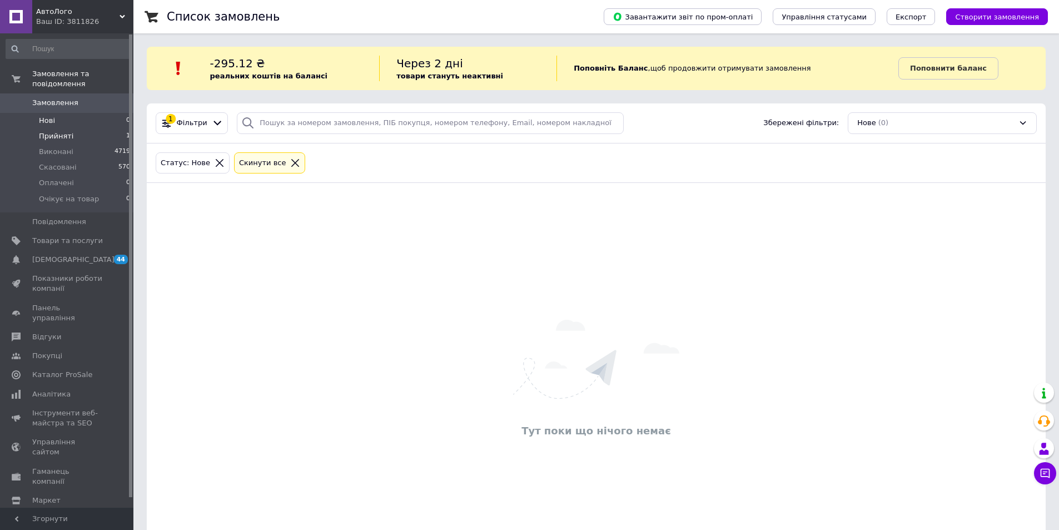
click at [59, 131] on span "Прийняті" at bounding box center [56, 136] width 34 height 10
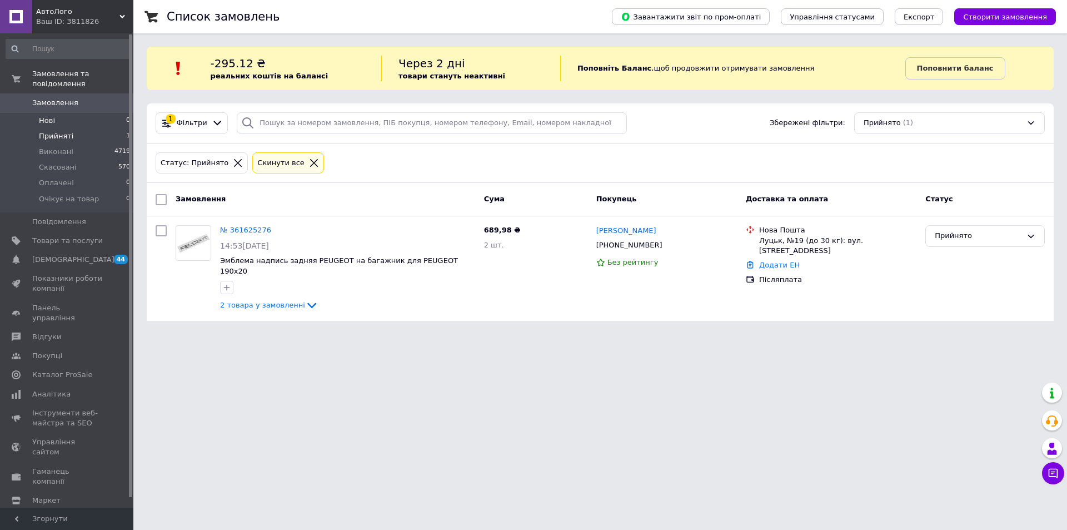
click at [55, 113] on li "Нові 0" at bounding box center [68, 121] width 137 height 16
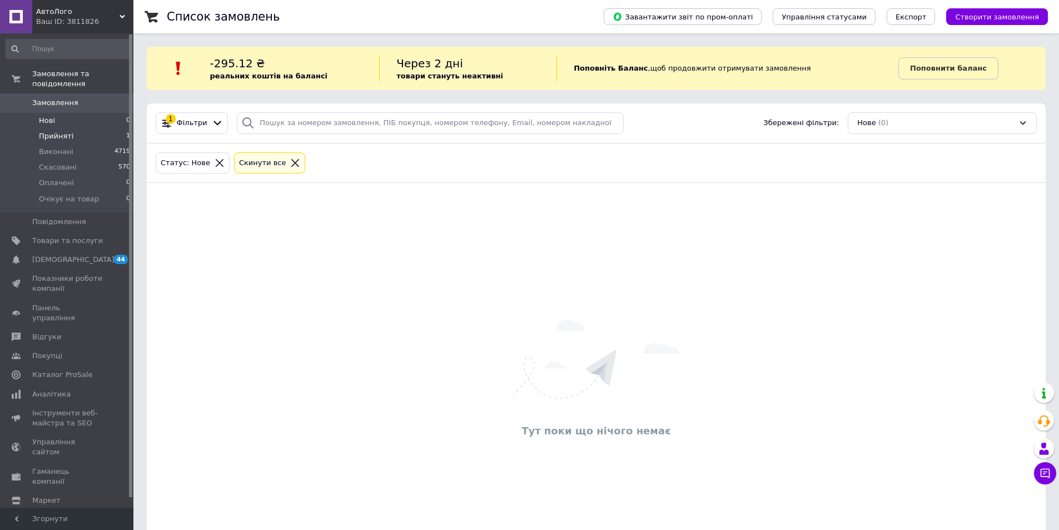
click at [62, 131] on span "Прийняті" at bounding box center [56, 136] width 34 height 10
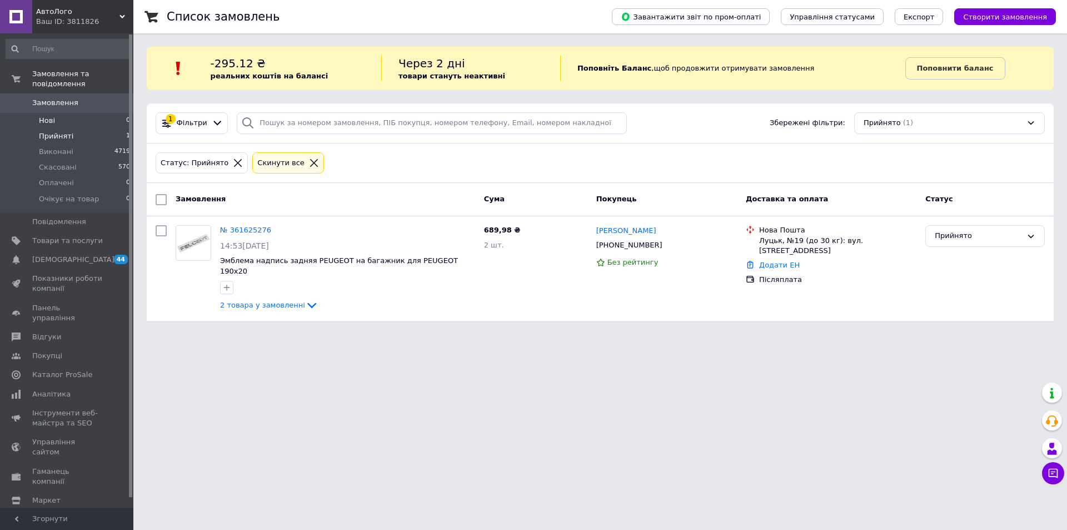
click at [57, 113] on li "Нові 0" at bounding box center [68, 121] width 137 height 16
